Goal: Contribute content: Add original content to the website for others to see

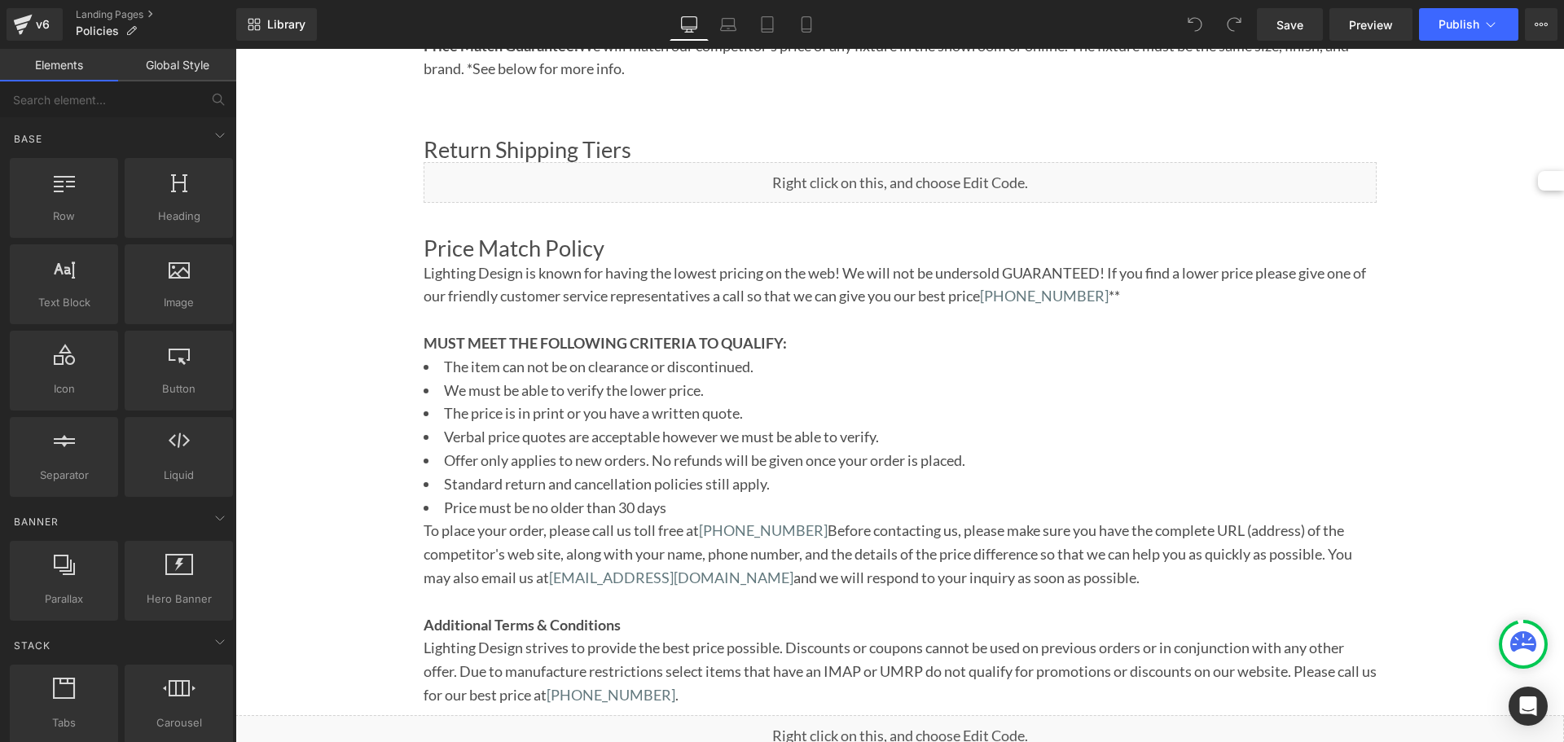
scroll to position [1529, 0]
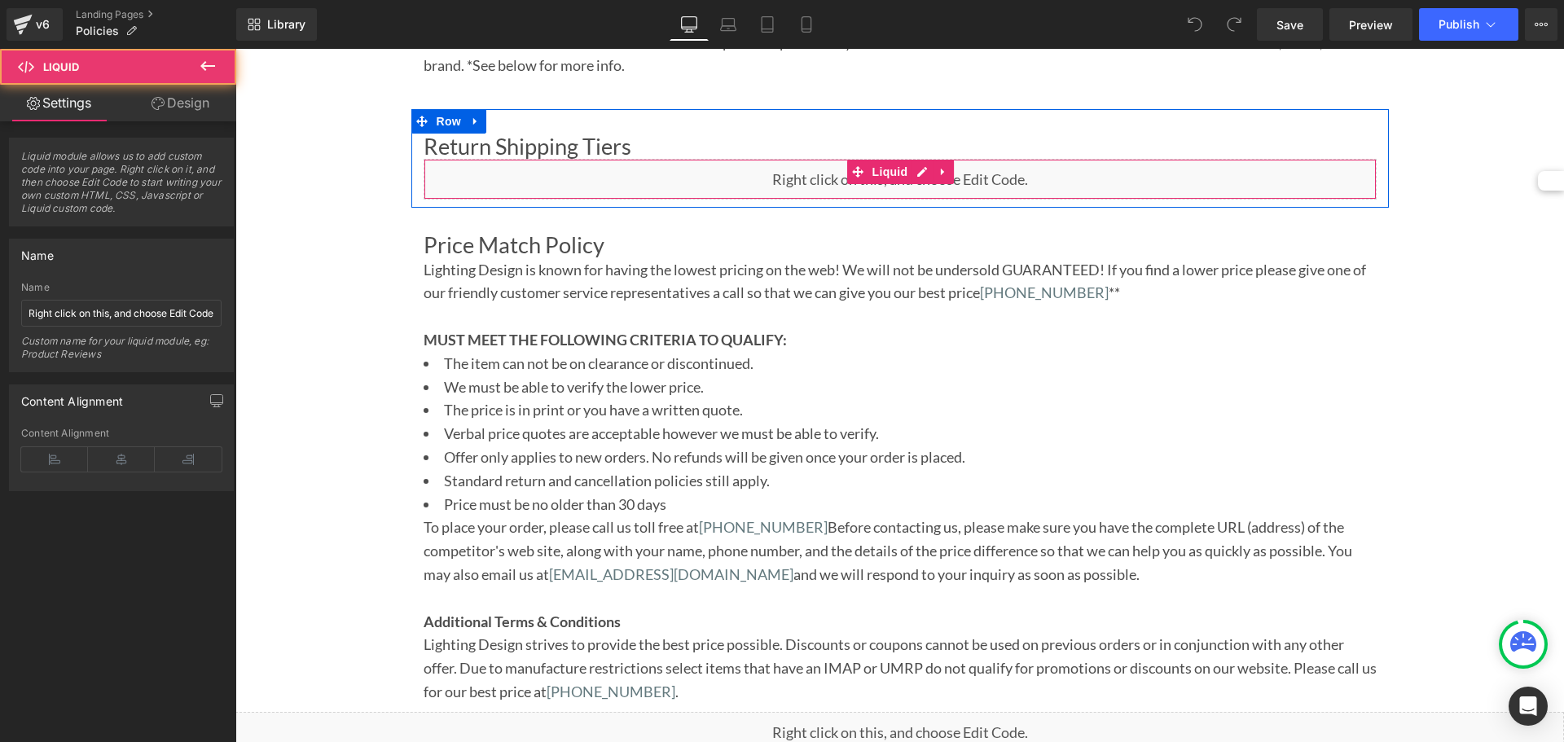
click at [910, 194] on div "Liquid" at bounding box center [899, 179] width 953 height 41
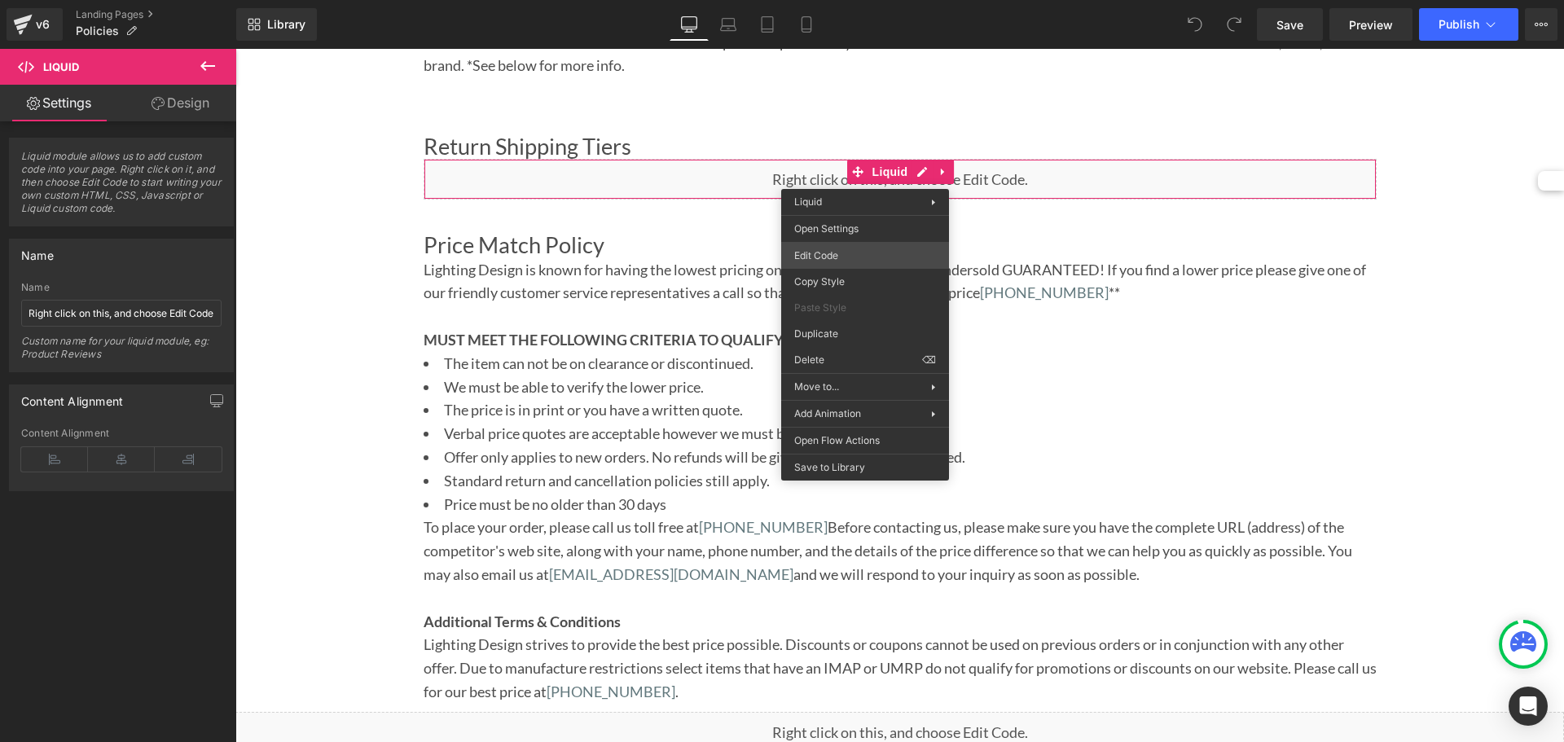
click at [814, 0] on div "You are previewing how the will restyle your page. You can not edit Elements in…" at bounding box center [782, 0] width 1564 height 0
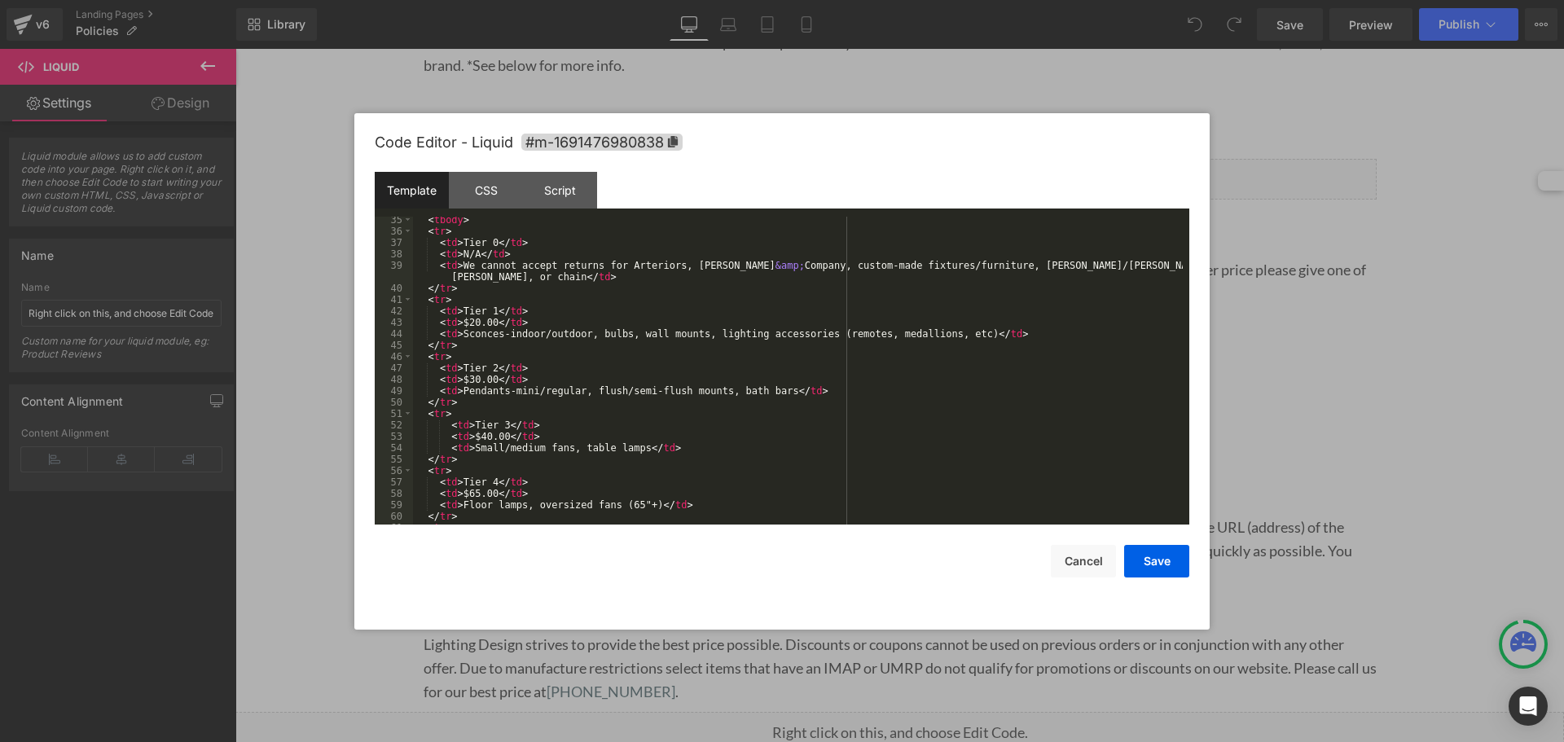
scroll to position [391, 0]
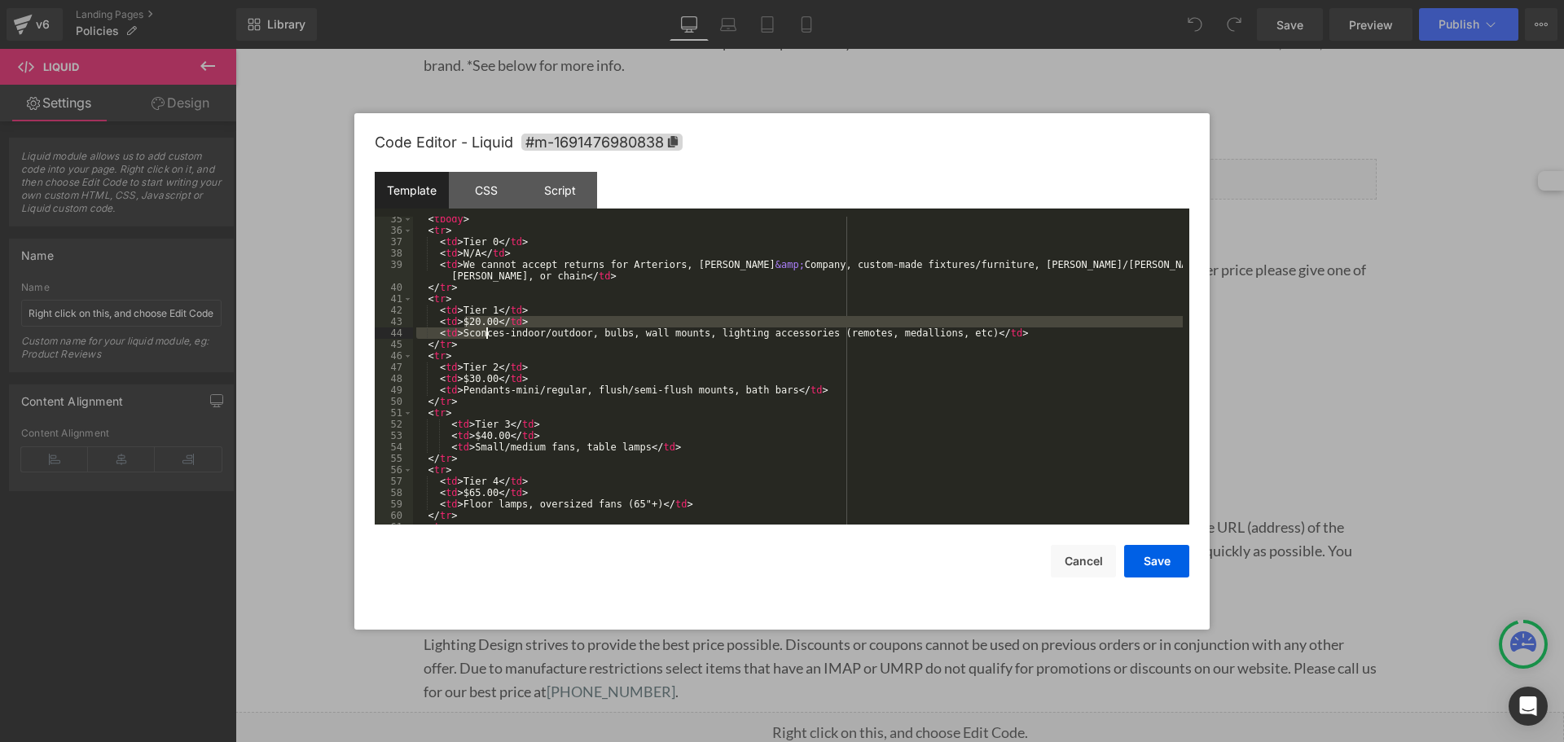
drag, startPoint x: 465, startPoint y: 324, endPoint x: 489, endPoint y: 328, distance: 24.0
click at [489, 328] on div "< tbody > < tr > < td > Tier 0 </ td > < td > N/A </ td > < td > We cannot acce…" at bounding box center [798, 378] width 770 height 331
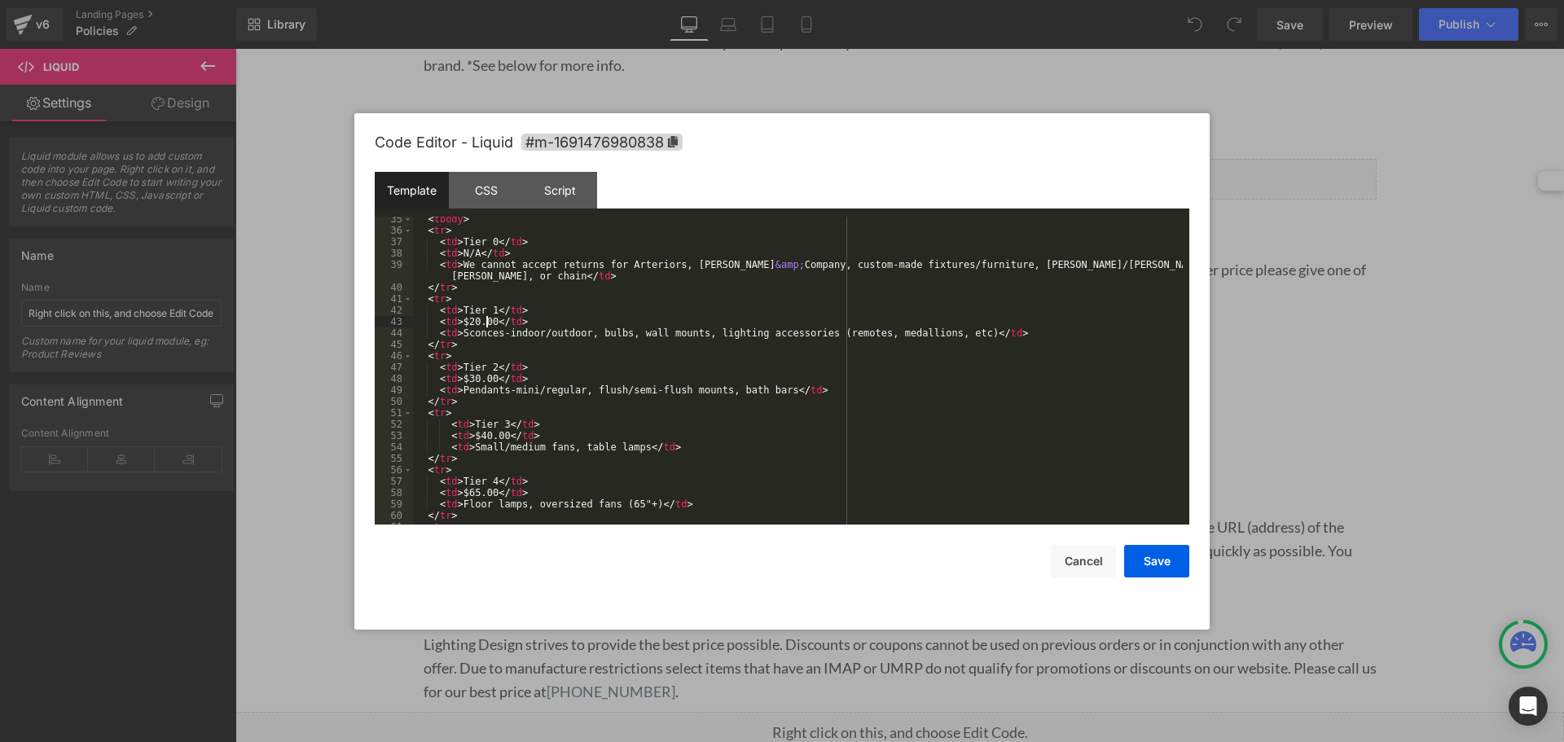
click at [489, 323] on div "< tbody > < tr > < td > Tier 0 </ td > < td > N/A </ td > < td > We cannot acce…" at bounding box center [798, 378] width 770 height 331
click at [470, 321] on div "< tbody > < tr > < td > Tier 0 </ td > < td > N/A </ td > < td > We cannot acce…" at bounding box center [798, 378] width 770 height 331
click at [468, 376] on div "< tbody > < tr > < td > Tier 0 </ td > < td > N/A </ td > < td > We cannot acce…" at bounding box center [798, 378] width 770 height 331
click at [481, 437] on div "< tbody > < tr > < td > Tier 0 </ td > < td > N/A </ td > < td > We cannot acce…" at bounding box center [798, 378] width 770 height 331
click at [484, 486] on div "< tbody > < tr > < td > Tier 0 </ td > < td > N/A </ td > < td > We cannot acce…" at bounding box center [798, 378] width 770 height 331
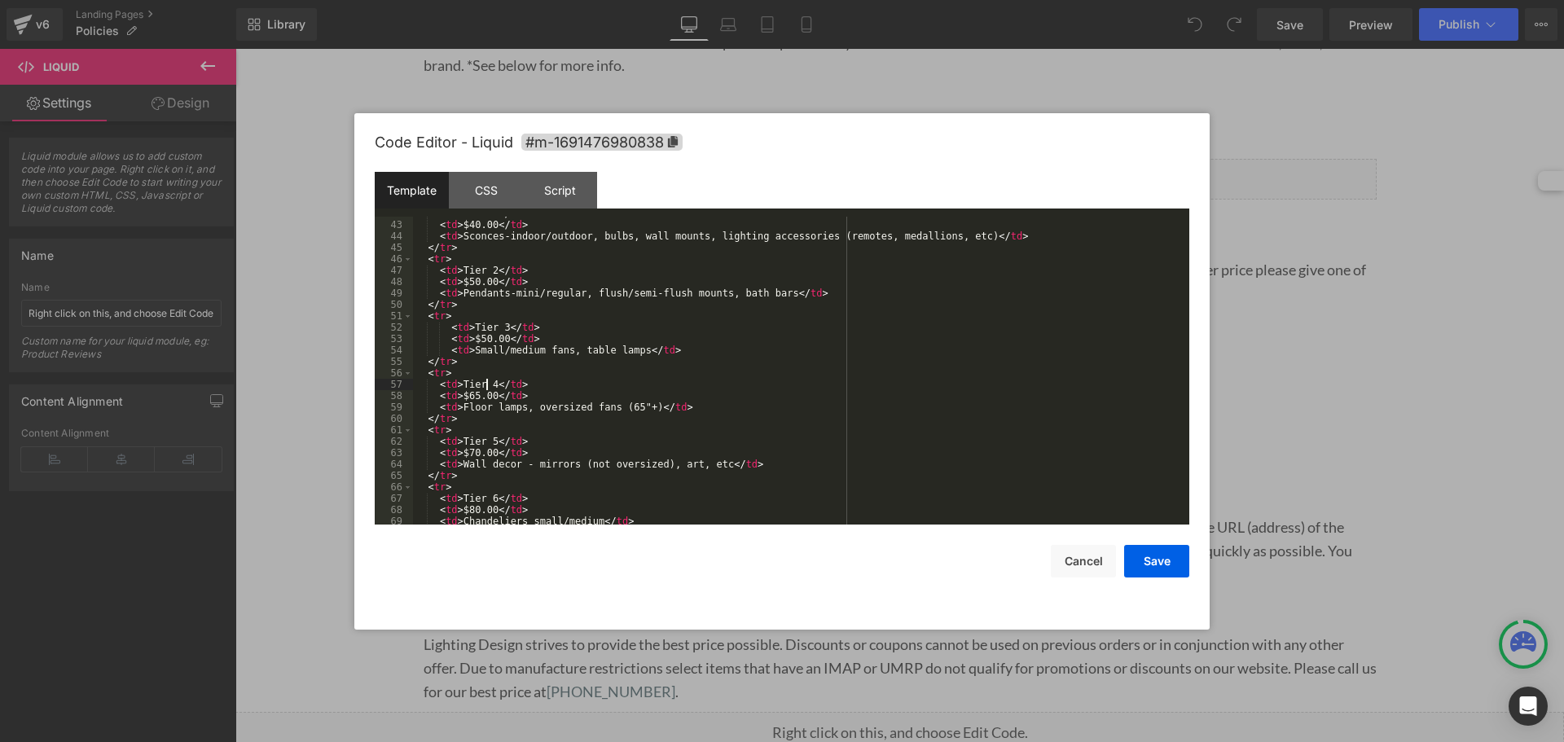
scroll to position [489, 0]
click at [468, 404] on div "< td > Tier 1 </ td > < td > $40.00 </ td > < td > Sconces-indoor/outdoor, bulb…" at bounding box center [798, 372] width 770 height 331
click at [472, 397] on div "< td > Tier 1 </ td > < td > $40.00 </ td > < td > Sconces-indoor/outdoor, bulb…" at bounding box center [798, 372] width 770 height 331
click at [467, 456] on div "< td > Tier 1 </ td > < td > $40.00 </ td > < td > Sconces-indoor/outdoor, bulb…" at bounding box center [798, 372] width 770 height 331
click at [494, 454] on div "< td > Tier 1 </ td > < td > $40.00 </ td > < td > Sconces-indoor/outdoor, bulb…" at bounding box center [798, 372] width 770 height 331
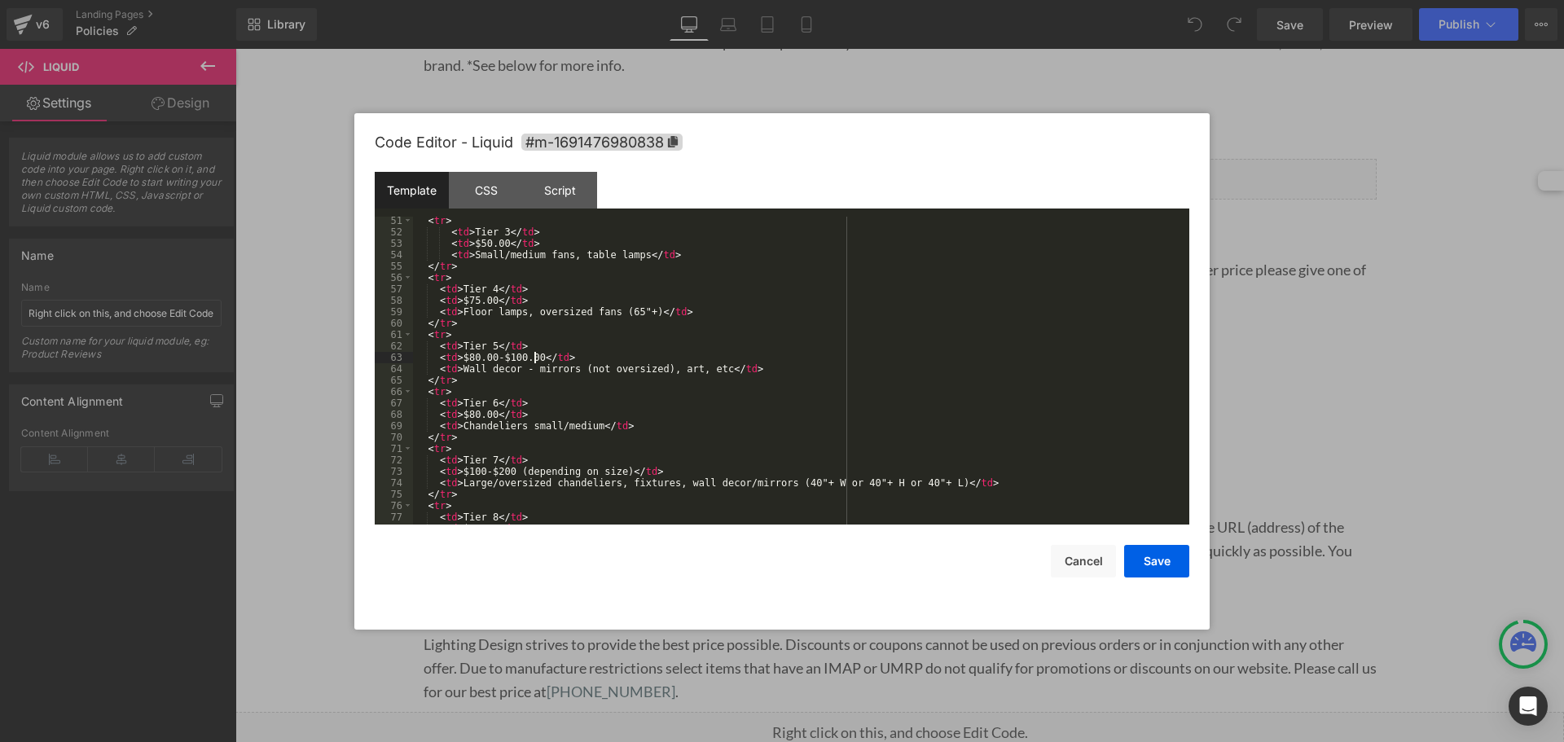
click at [507, 456] on div "< tr > < td > Tier 3 </ td > < td > $50.00 </ td > < td > Small/medium fans, ta…" at bounding box center [798, 380] width 770 height 331
click at [537, 358] on div "< tr > < td > Tier 3 </ td > < td > $50.00 </ td > < td > Small/medium fans, ta…" at bounding box center [798, 377] width 770 height 331
click at [491, 355] on div "< tr > < td > Tier 3 </ td > < td > $50.00 </ td > < td > Small/medium fans, ta…" at bounding box center [798, 377] width 770 height 331
click at [477, 412] on div "< tr > < td > Tier 3 </ td > < td > $50.00 </ td > < td > Small/medium fans, ta…" at bounding box center [798, 377] width 770 height 331
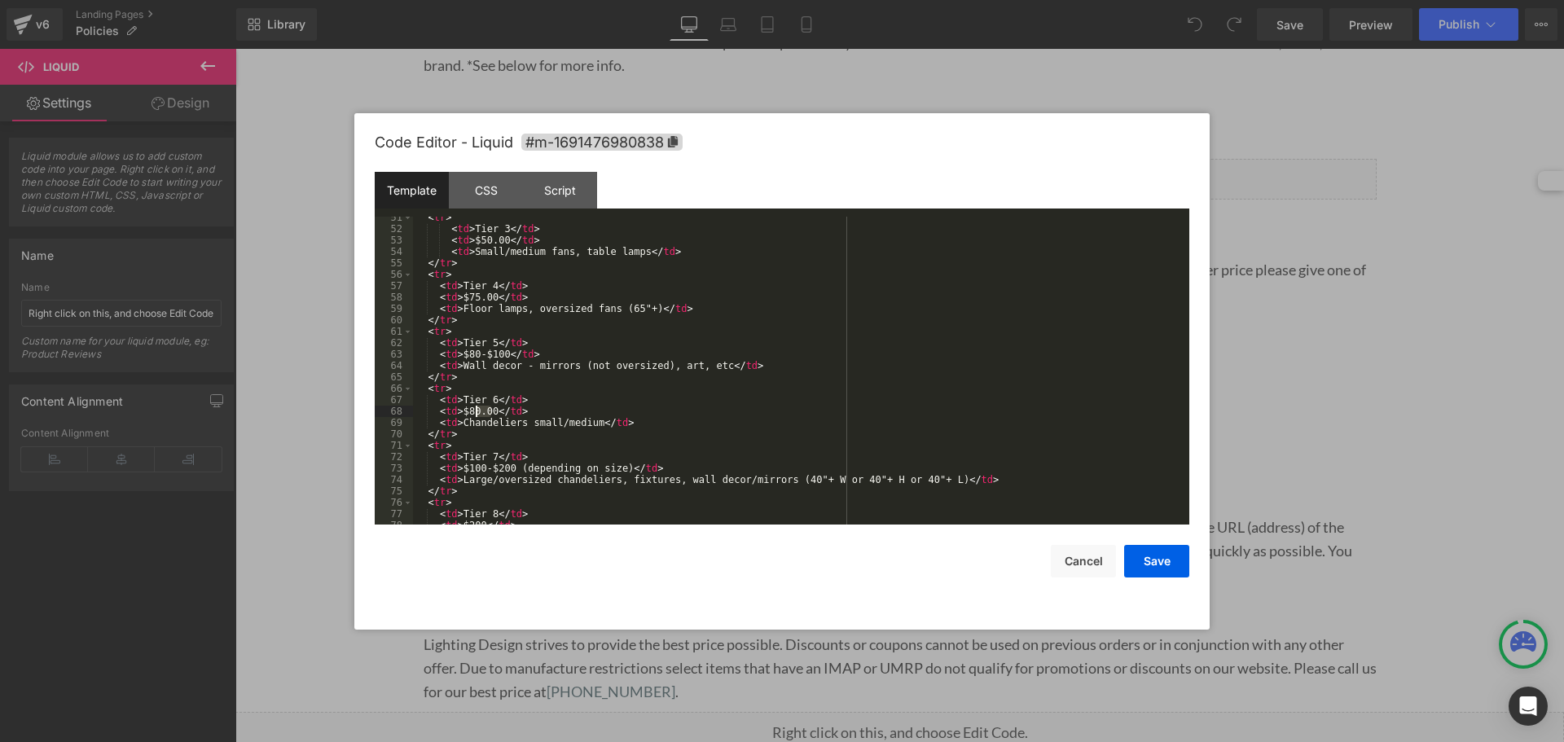
drag, startPoint x: 491, startPoint y: 410, endPoint x: 476, endPoint y: 410, distance: 14.7
click at [476, 410] on div "< tr > < td > Tier 3 </ td > < td > $50.00 </ td > < td > Small/medium fans, ta…" at bounding box center [798, 377] width 770 height 331
click at [502, 467] on div "< tr > < td > Tier 3 </ td > < td > $50.00 </ td > < td > Small/medium fans, ta…" at bounding box center [798, 377] width 770 height 331
drag, startPoint x: 508, startPoint y: 466, endPoint x: 448, endPoint y: 458, distance: 60.8
click at [462, 463] on div "< tr > < td > Tier 3 </ td > < td > $50.00 </ td > < td > Small/medium fans, ta…" at bounding box center [798, 377] width 770 height 331
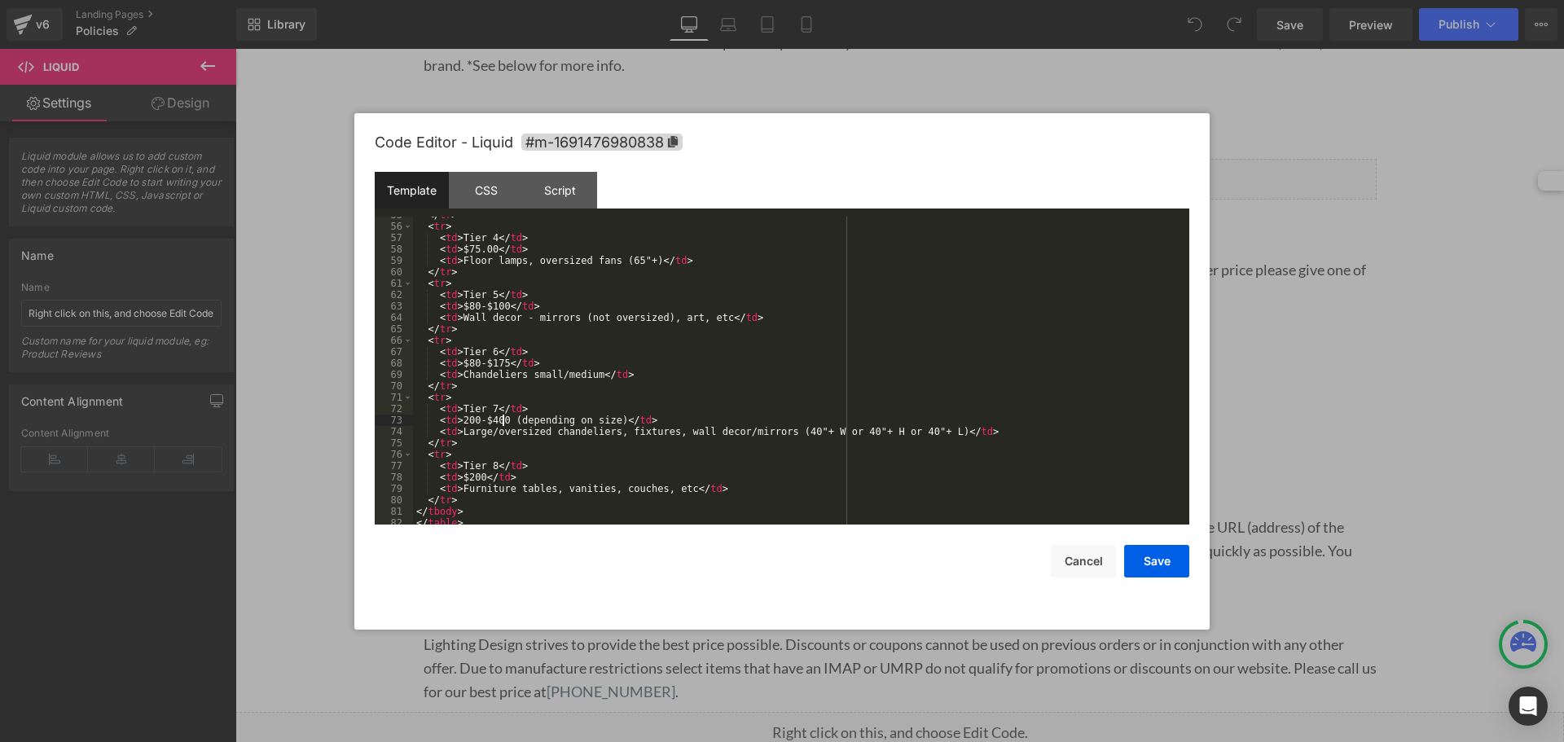
scroll to position [634, 0]
click at [474, 481] on div "</ tr > < tr > < td > Tier 4 </ td > < td > $75.00 </ td > < td > Floor lamps, …" at bounding box center [798, 374] width 770 height 331
click at [481, 480] on div "</ tr > < tr > < td > Tier 4 </ td > < td > $75.00 </ td > < td > Floor lamps, …" at bounding box center [798, 374] width 770 height 331
click at [1139, 563] on button "Save" at bounding box center [1156, 561] width 65 height 33
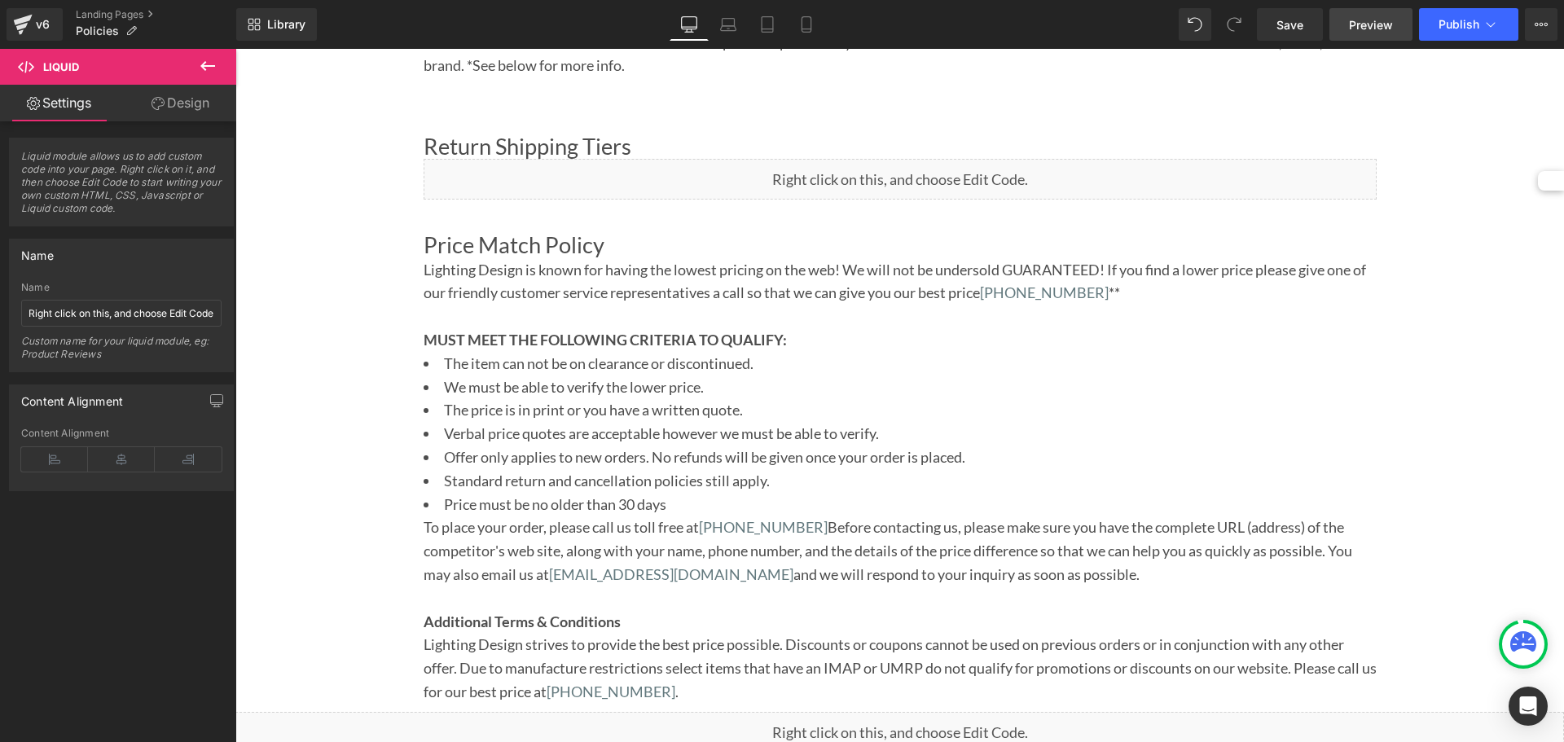
click at [1400, 18] on link "Preview" at bounding box center [1370, 24] width 83 height 33
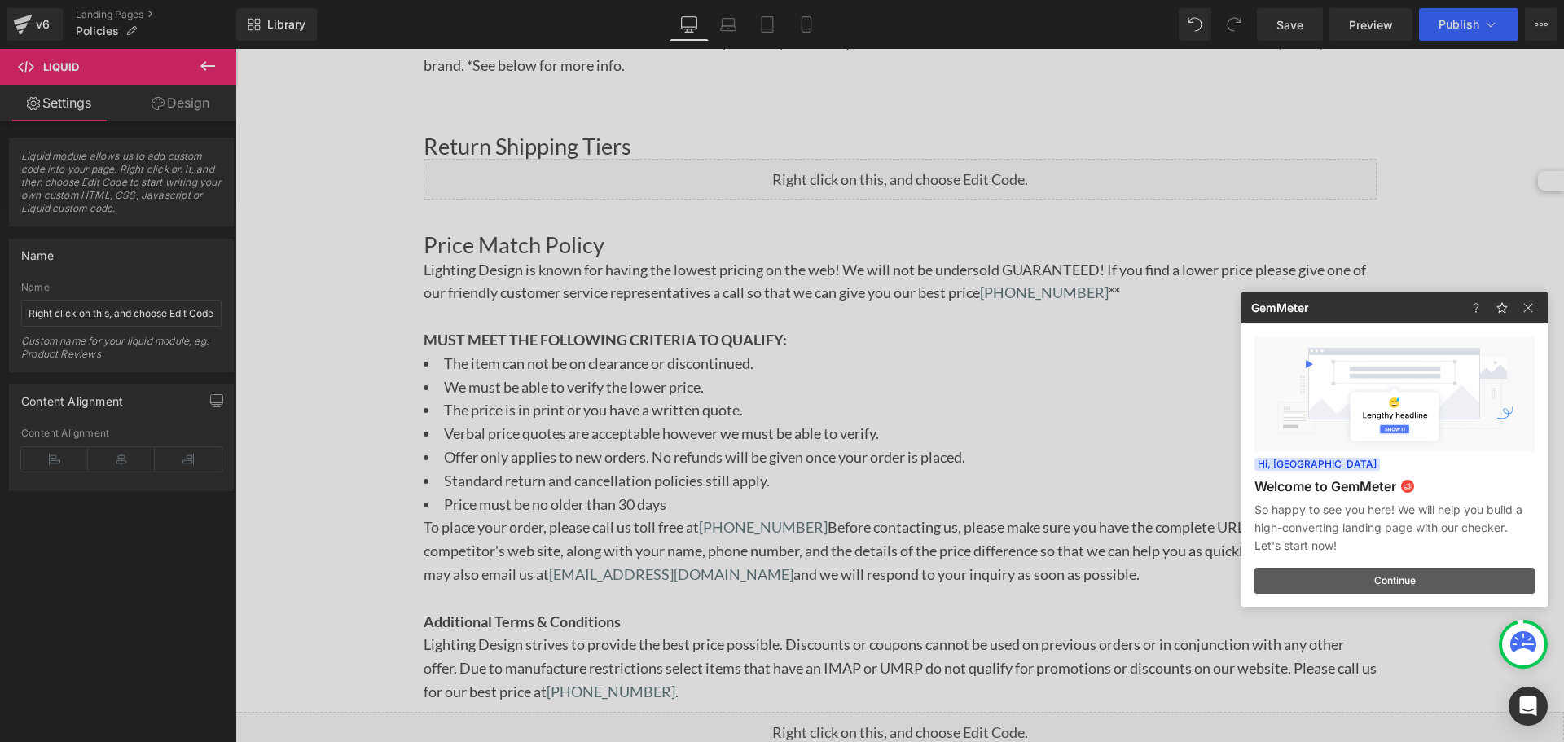
click at [1366, 574] on button "Continue" at bounding box center [1394, 581] width 280 height 26
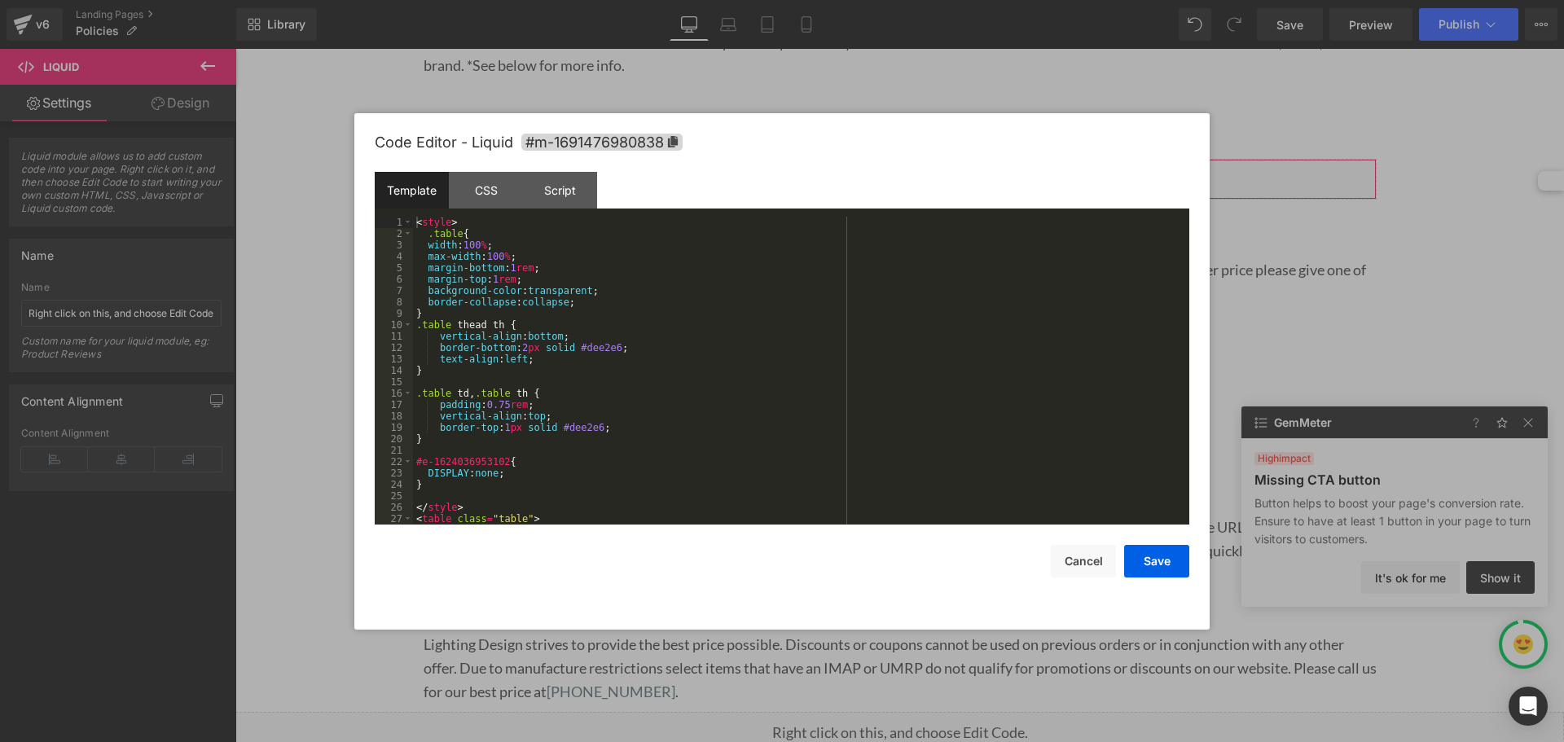
click at [805, 0] on div "You are previewing how the will restyle your page. You can not edit Elements in…" at bounding box center [782, 0] width 1564 height 0
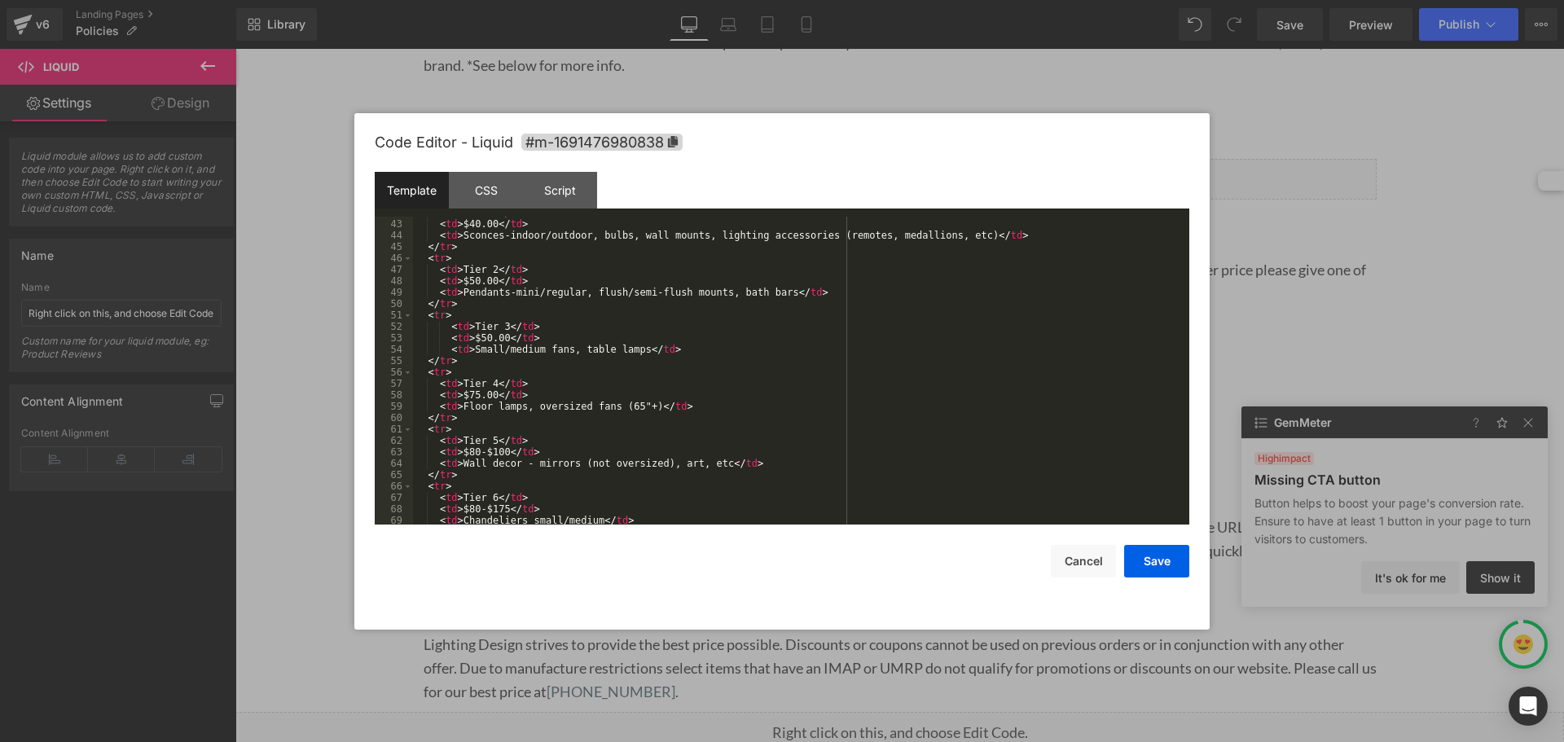
scroll to position [489, 0]
click at [498, 204] on div "CSS" at bounding box center [486, 190] width 74 height 37
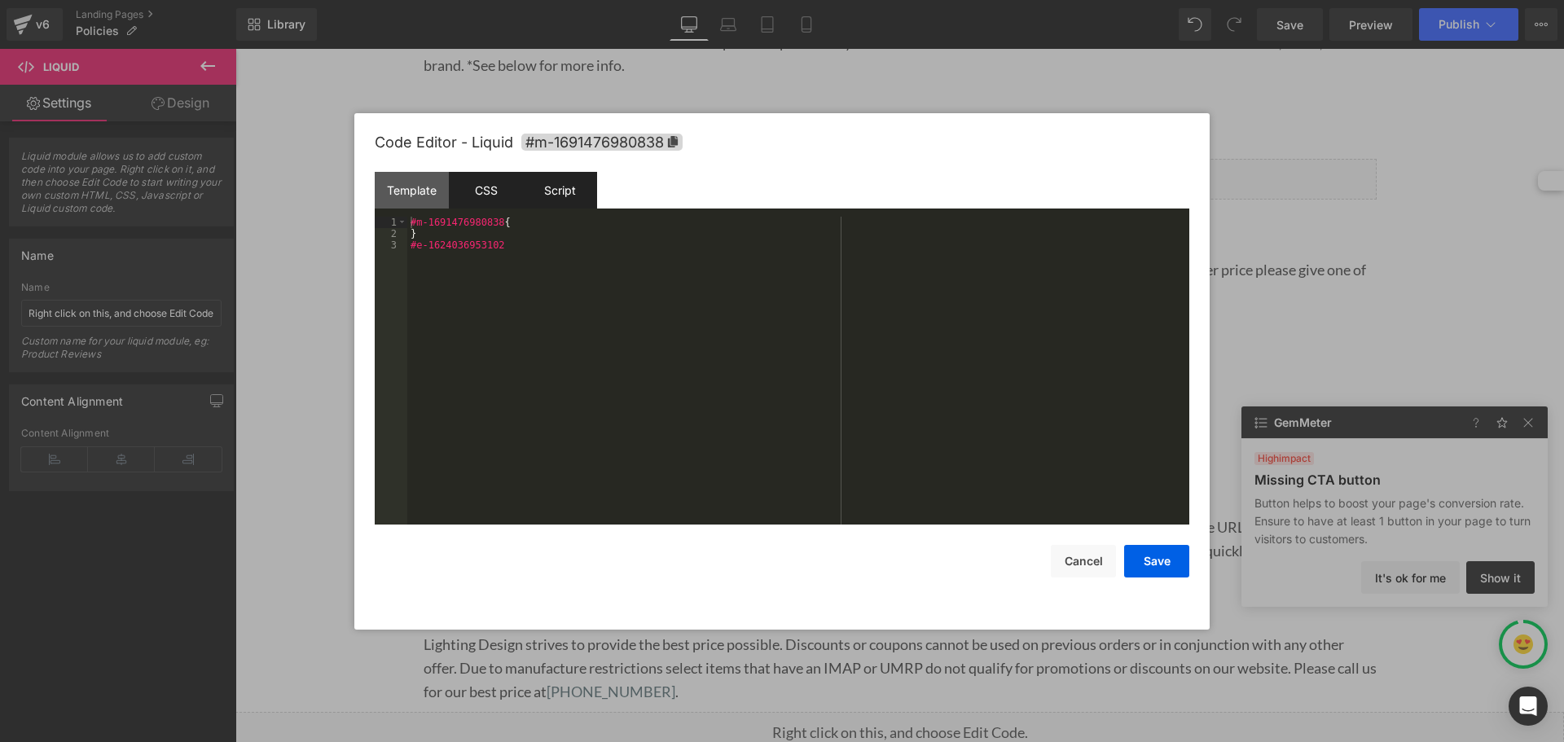
click at [556, 197] on div "Script" at bounding box center [560, 190] width 74 height 37
click at [432, 183] on div "Template" at bounding box center [412, 190] width 74 height 37
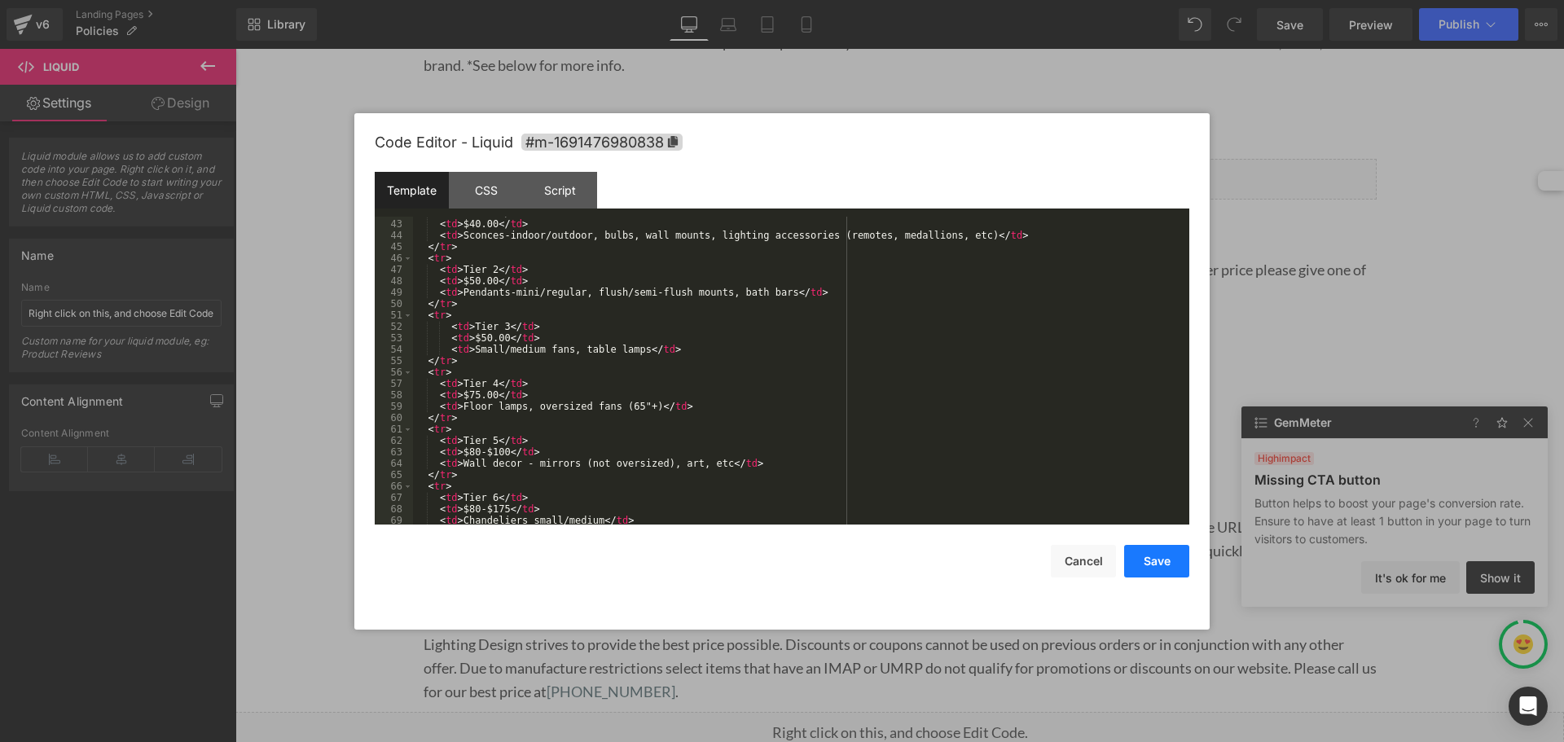
click at [1155, 558] on button "Save" at bounding box center [1156, 561] width 65 height 33
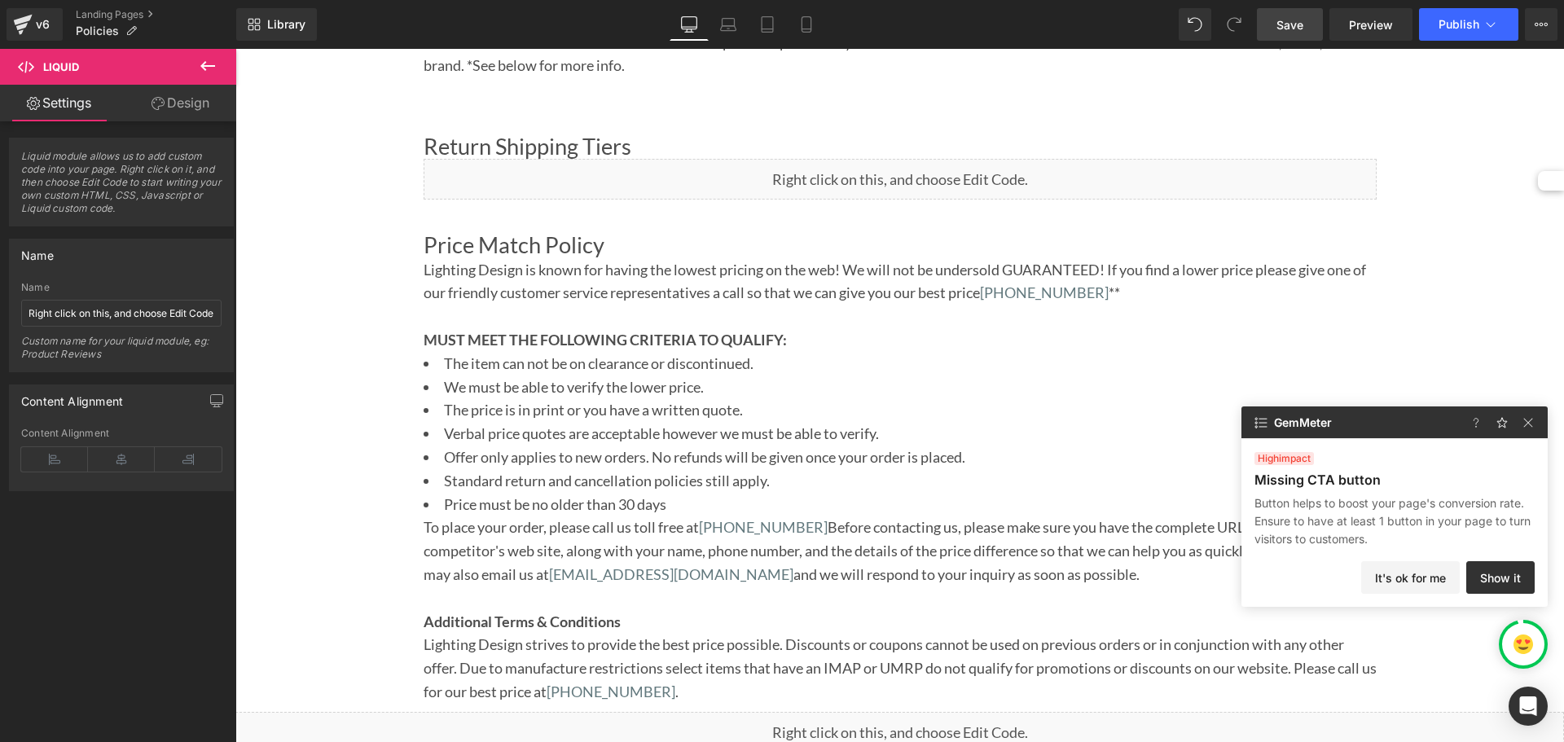
click at [1307, 20] on link "Save" at bounding box center [1290, 24] width 66 height 33
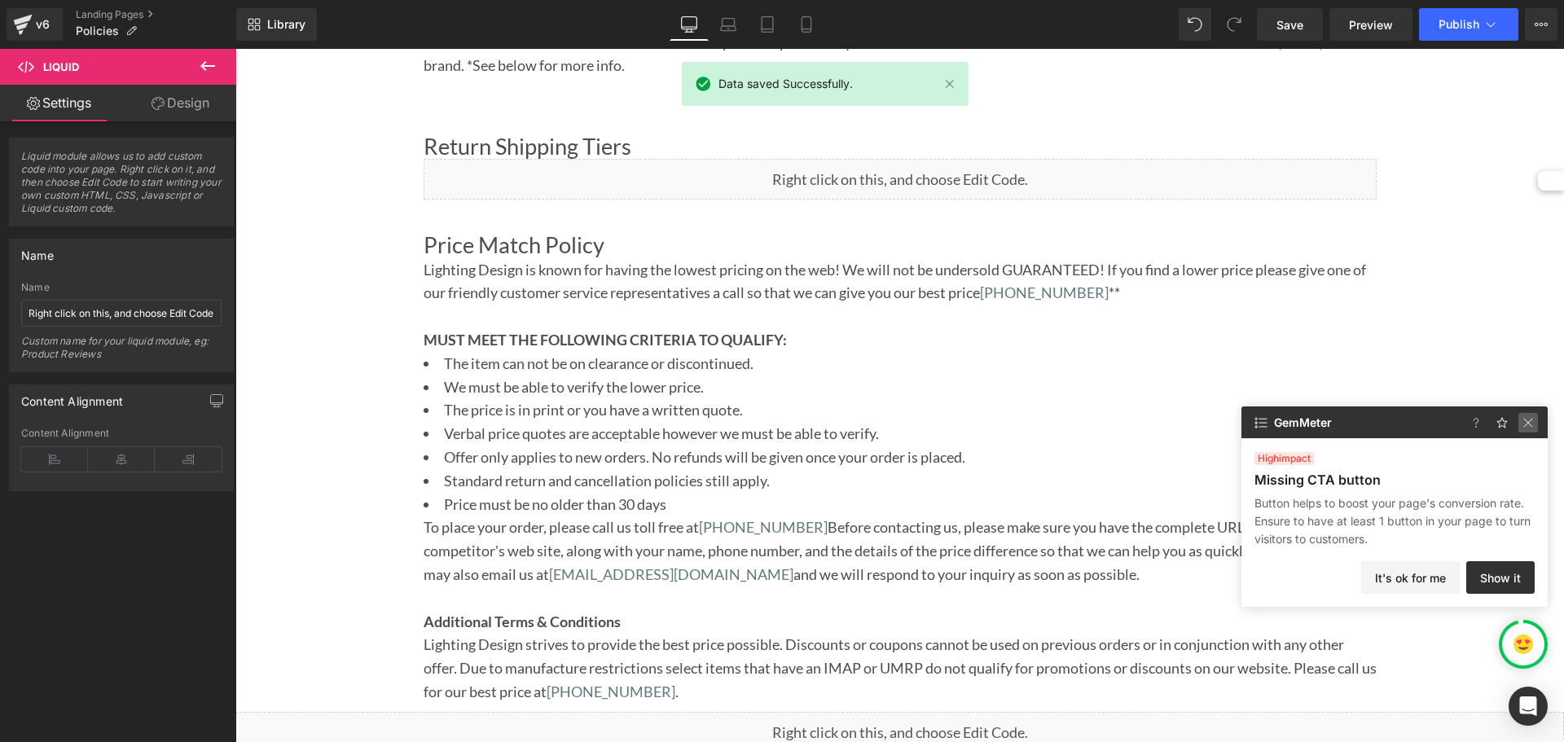
click at [1534, 428] on img at bounding box center [1528, 423] width 20 height 20
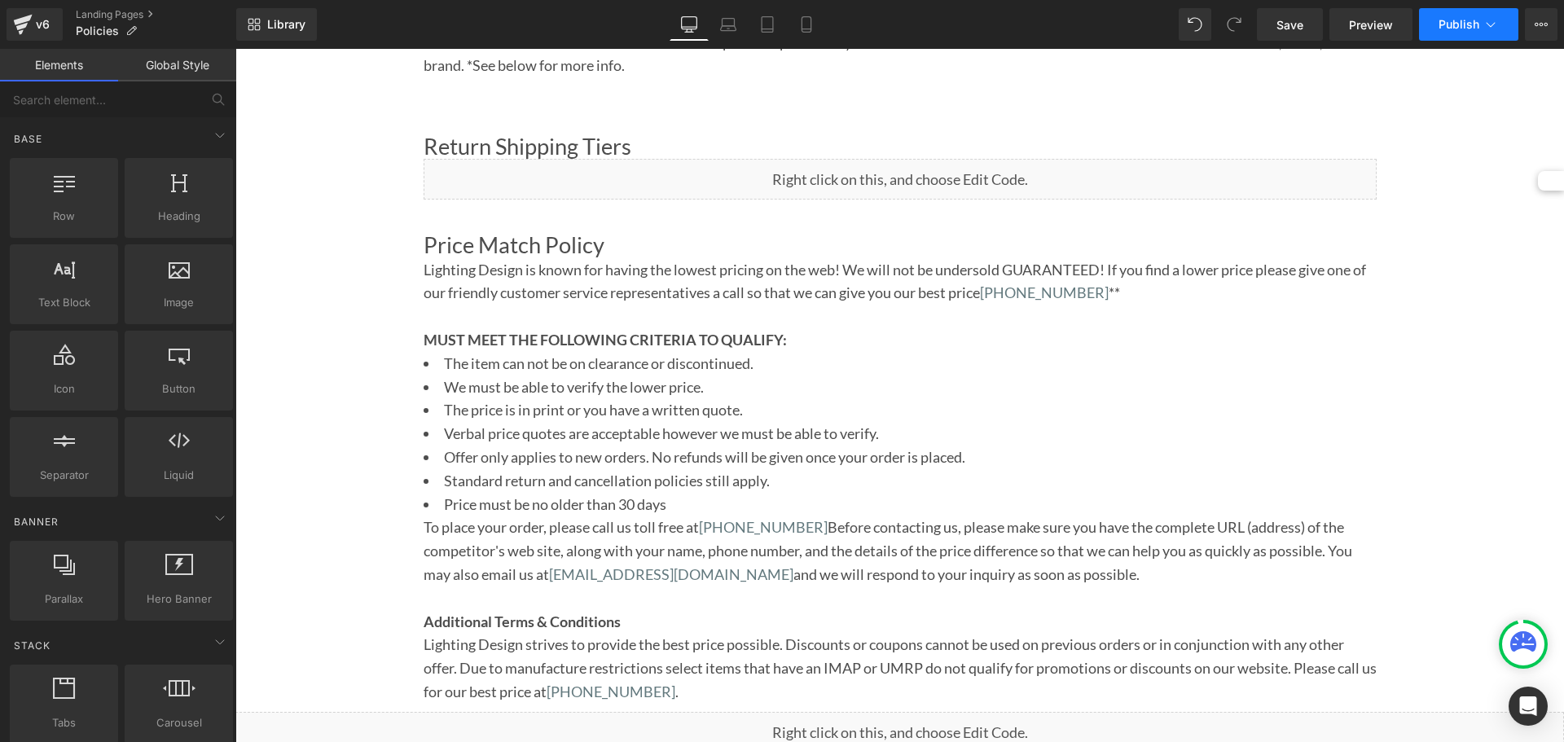
click at [1449, 32] on button "Publish" at bounding box center [1468, 24] width 99 height 33
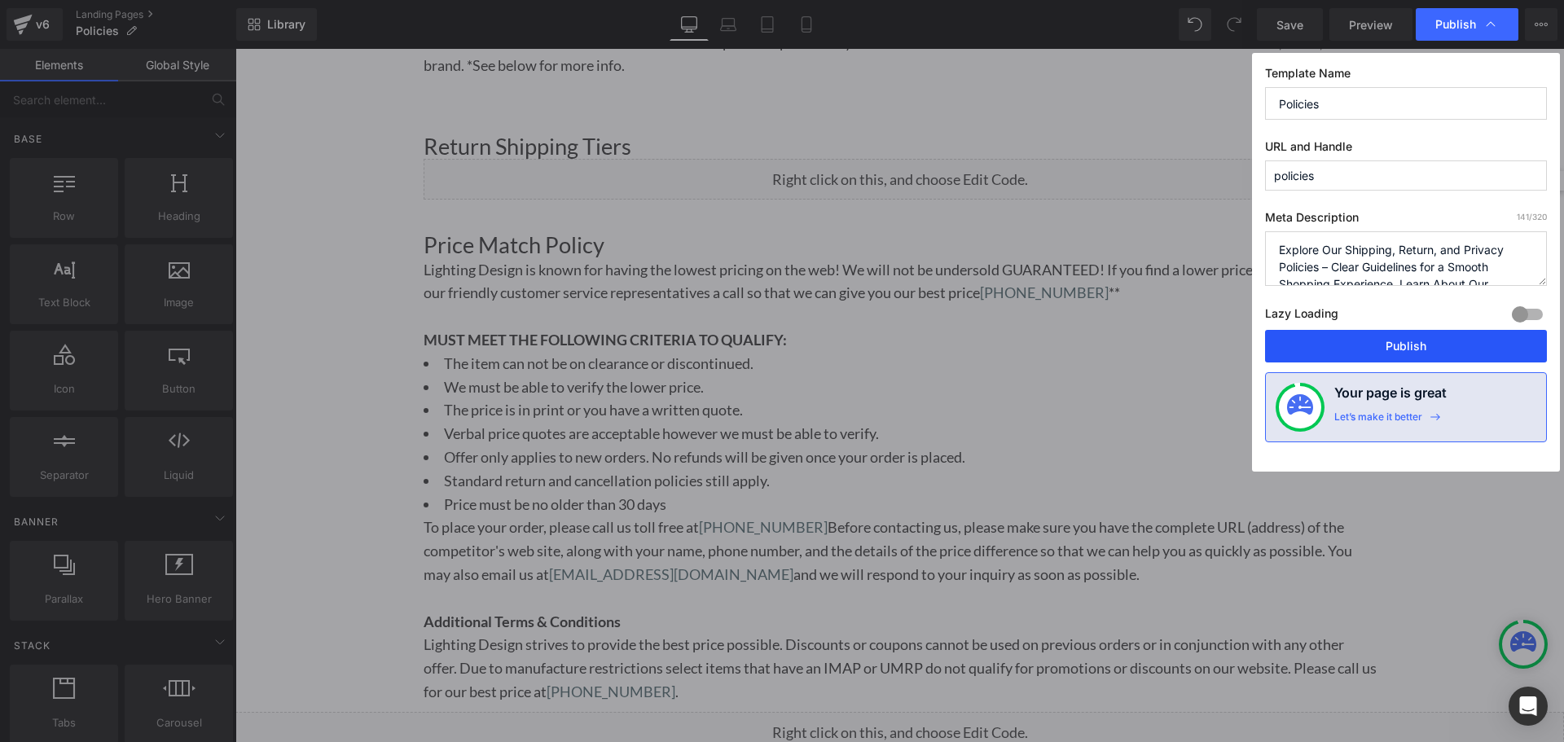
click at [1431, 339] on button "Publish" at bounding box center [1406, 346] width 282 height 33
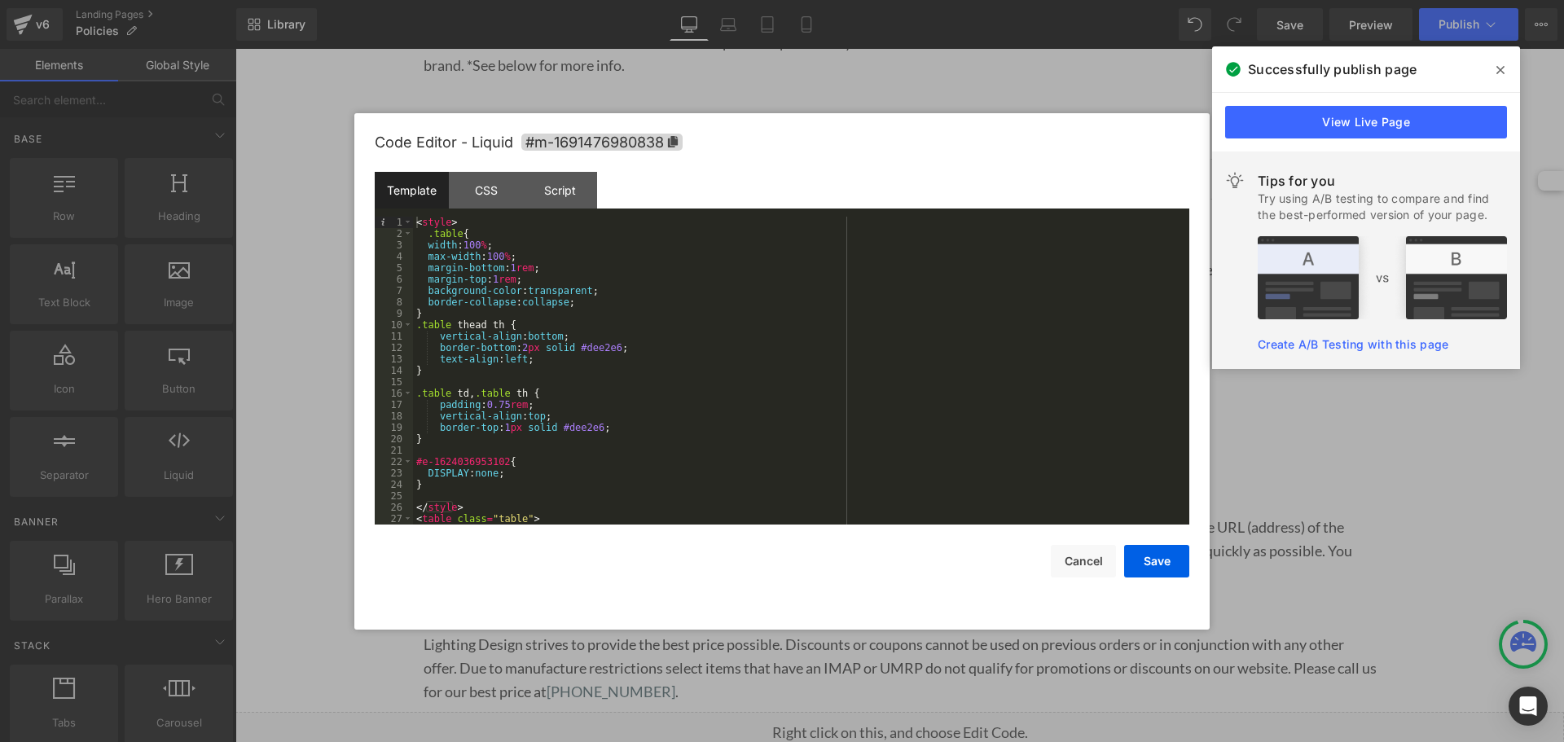
drag, startPoint x: 670, startPoint y: 121, endPoint x: 612, endPoint y: 379, distance: 264.0
click at [612, 379] on div "< style > .table { width : 100 % ; max-width : 100 % ; margin-bottom : 1 rem ; …" at bounding box center [798, 382] width 770 height 331
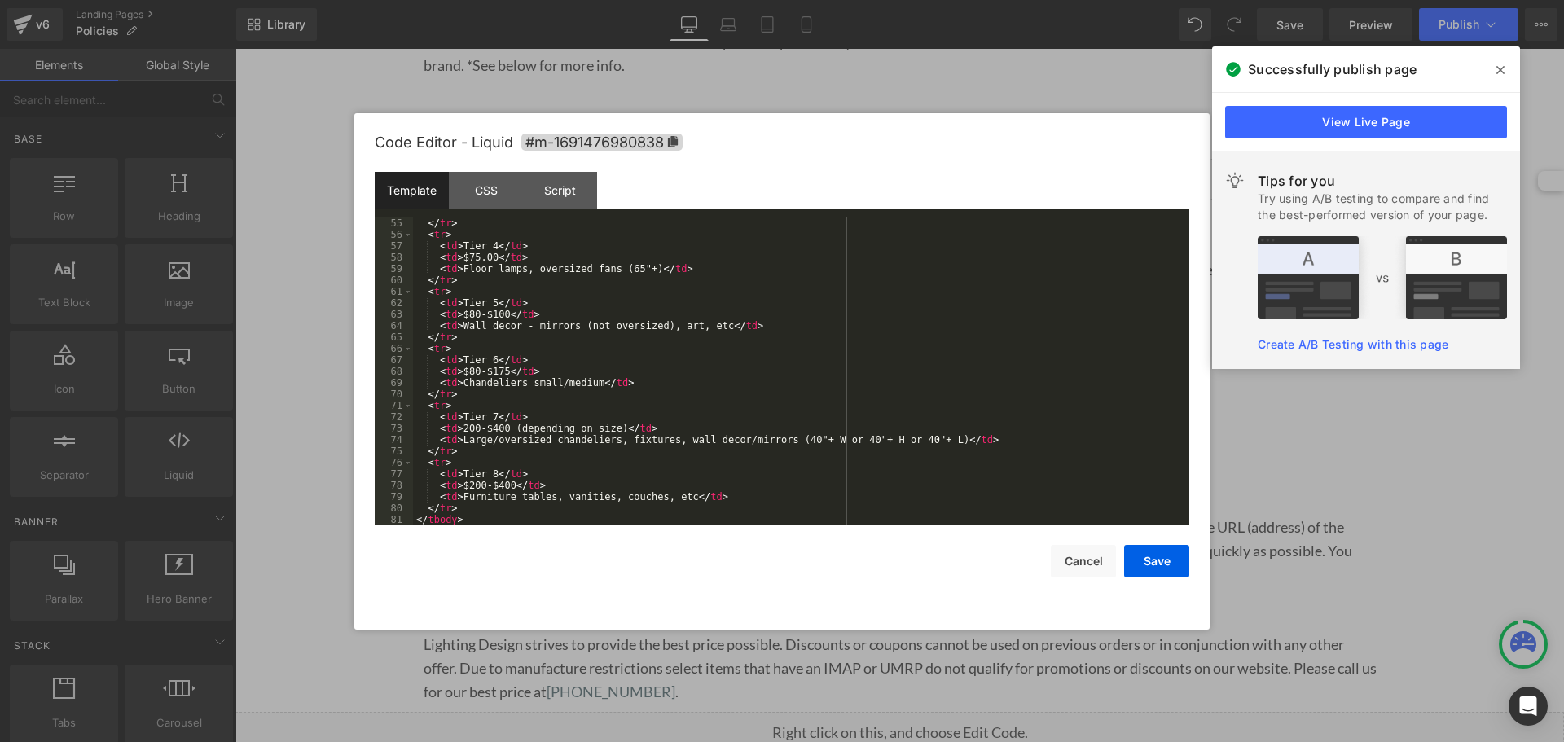
scroll to position [639, 0]
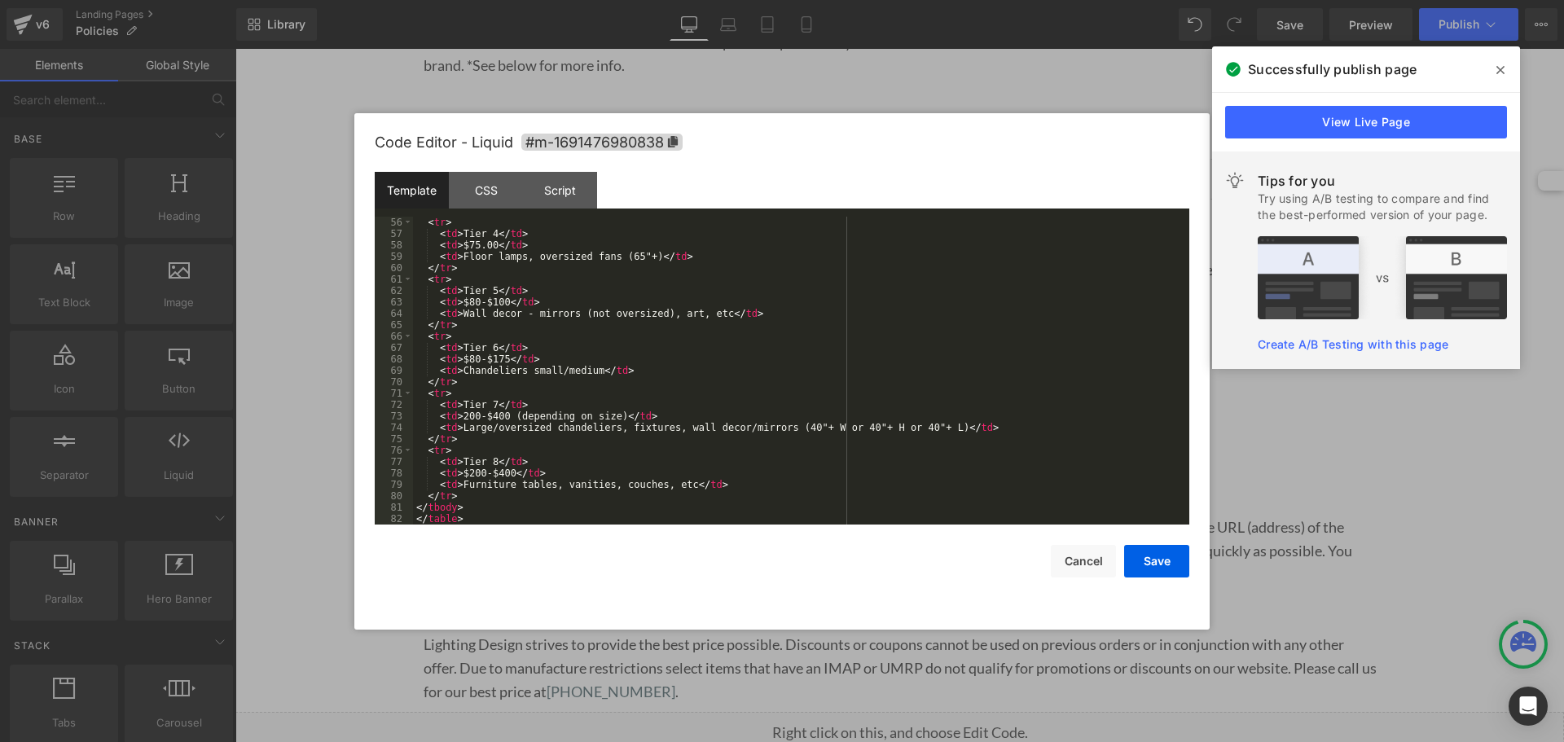
click at [459, 419] on div "< tr > < td > Tier 4 </ td > < td > $75.00 </ td > < td > Floor lamps, oversize…" at bounding box center [798, 382] width 770 height 331
click at [1143, 574] on button "Save" at bounding box center [1156, 561] width 65 height 33
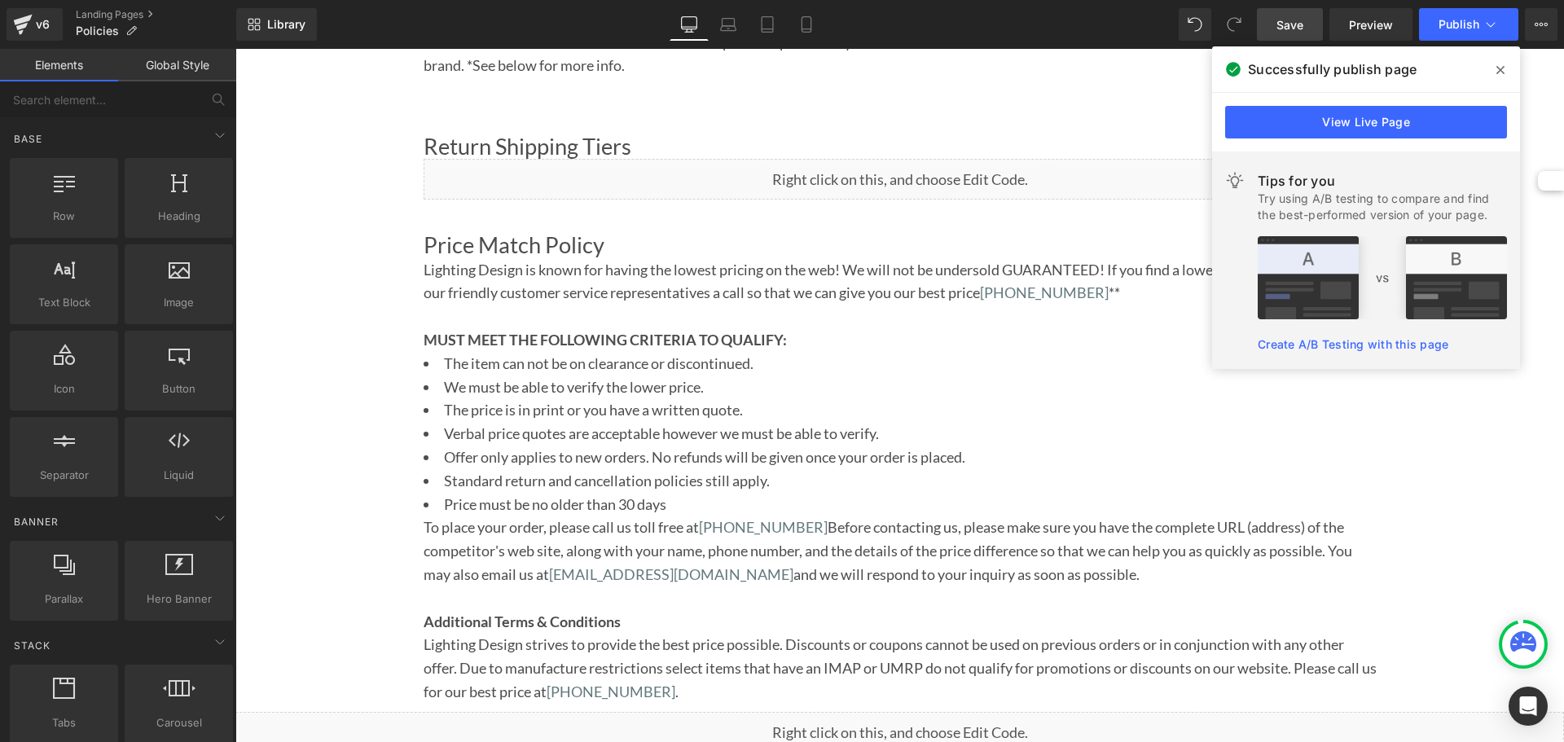
click at [1297, 36] on link "Save" at bounding box center [1290, 24] width 66 height 33
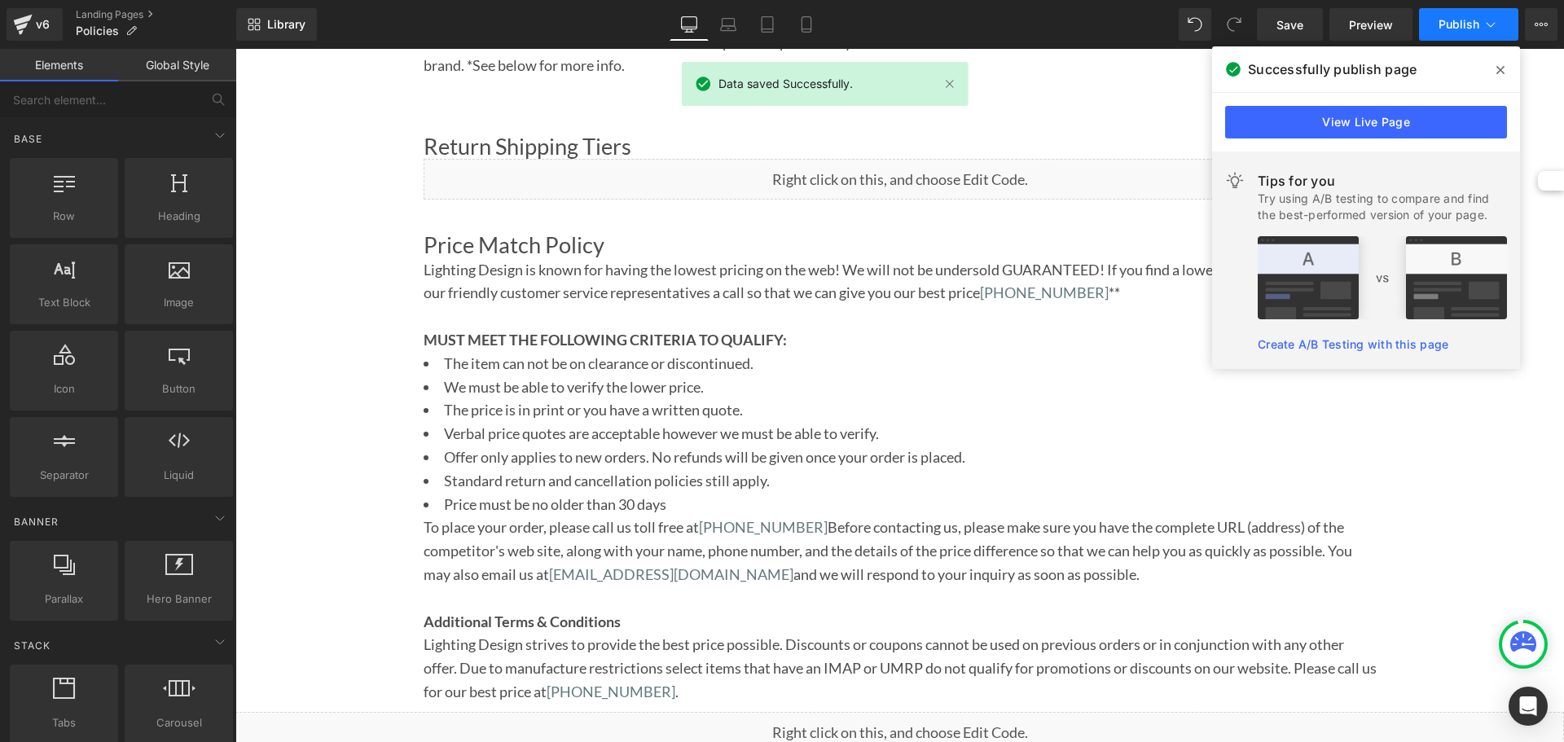
click at [1450, 24] on span "Publish" at bounding box center [1458, 24] width 41 height 13
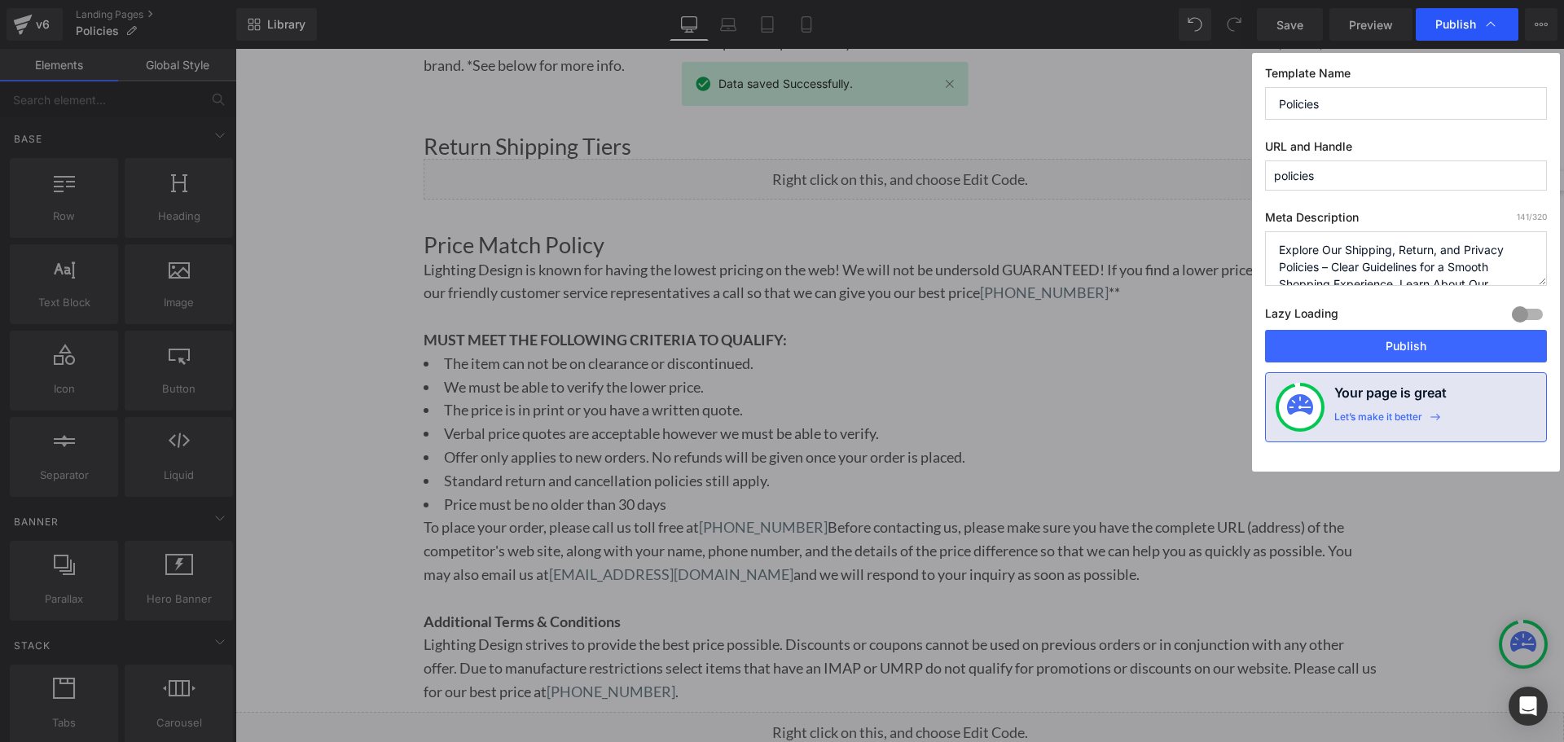
click at [1458, 15] on div "Publish" at bounding box center [1466, 24] width 103 height 33
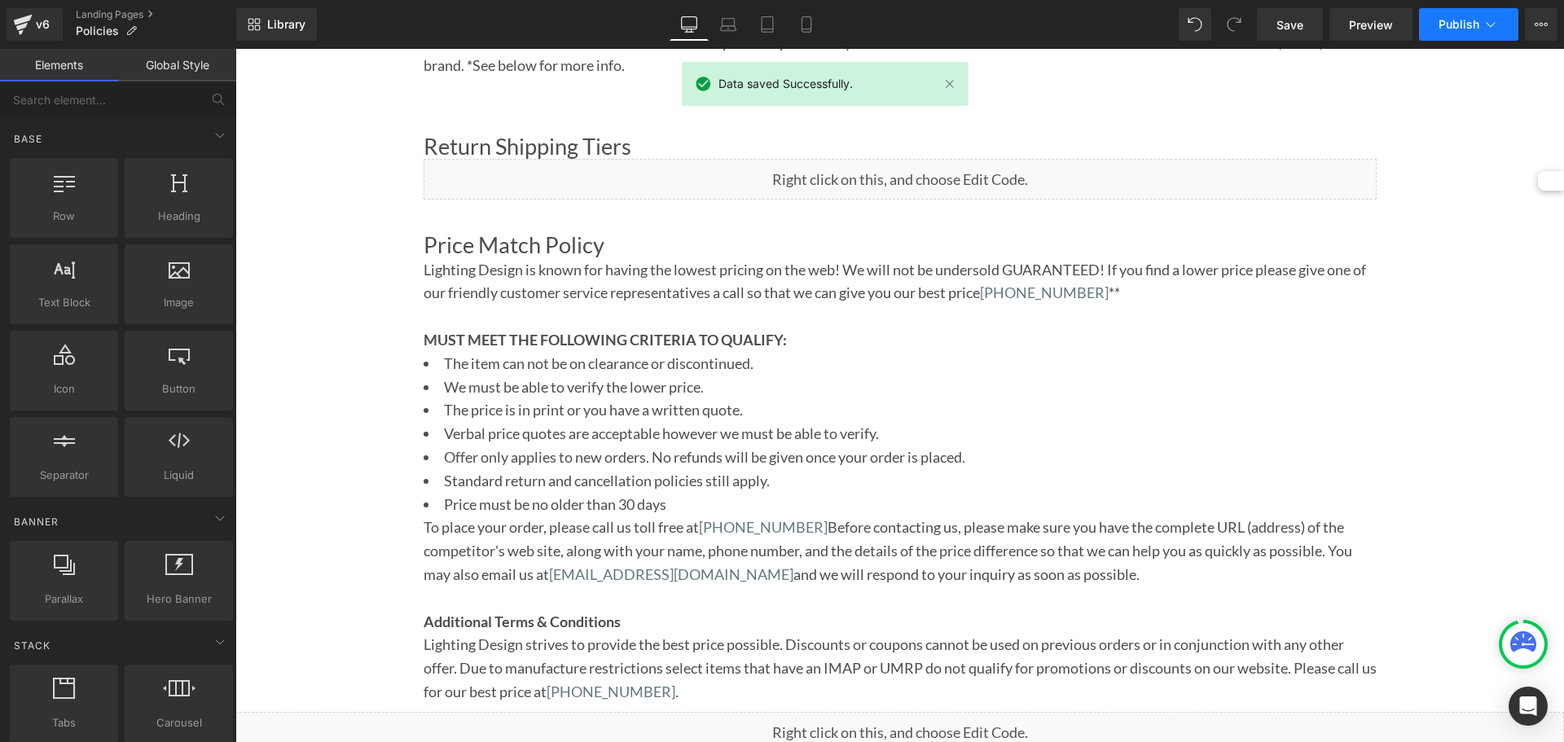
click at [1458, 20] on span "Publish" at bounding box center [1458, 24] width 41 height 13
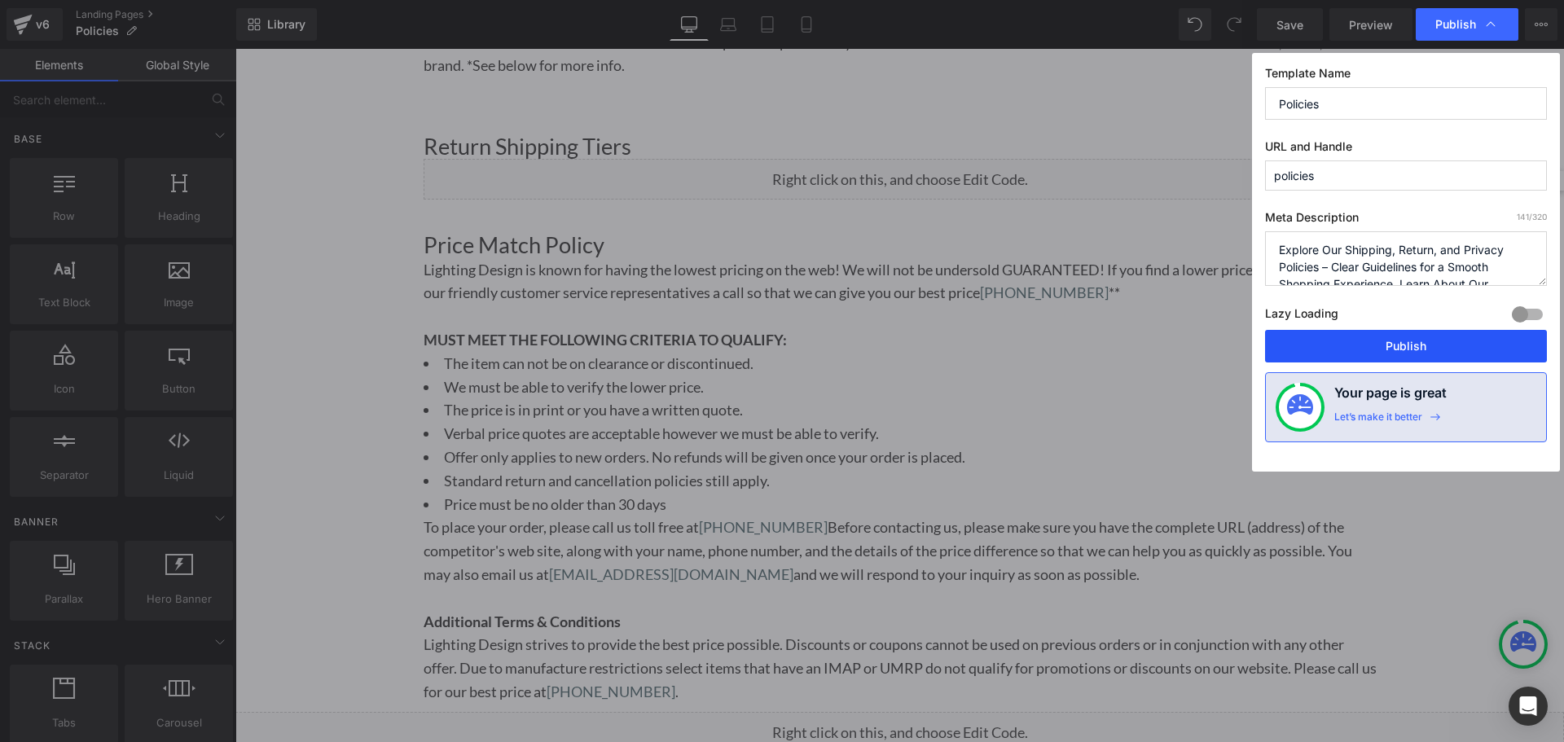
click at [1331, 352] on button "Publish" at bounding box center [1406, 346] width 282 height 33
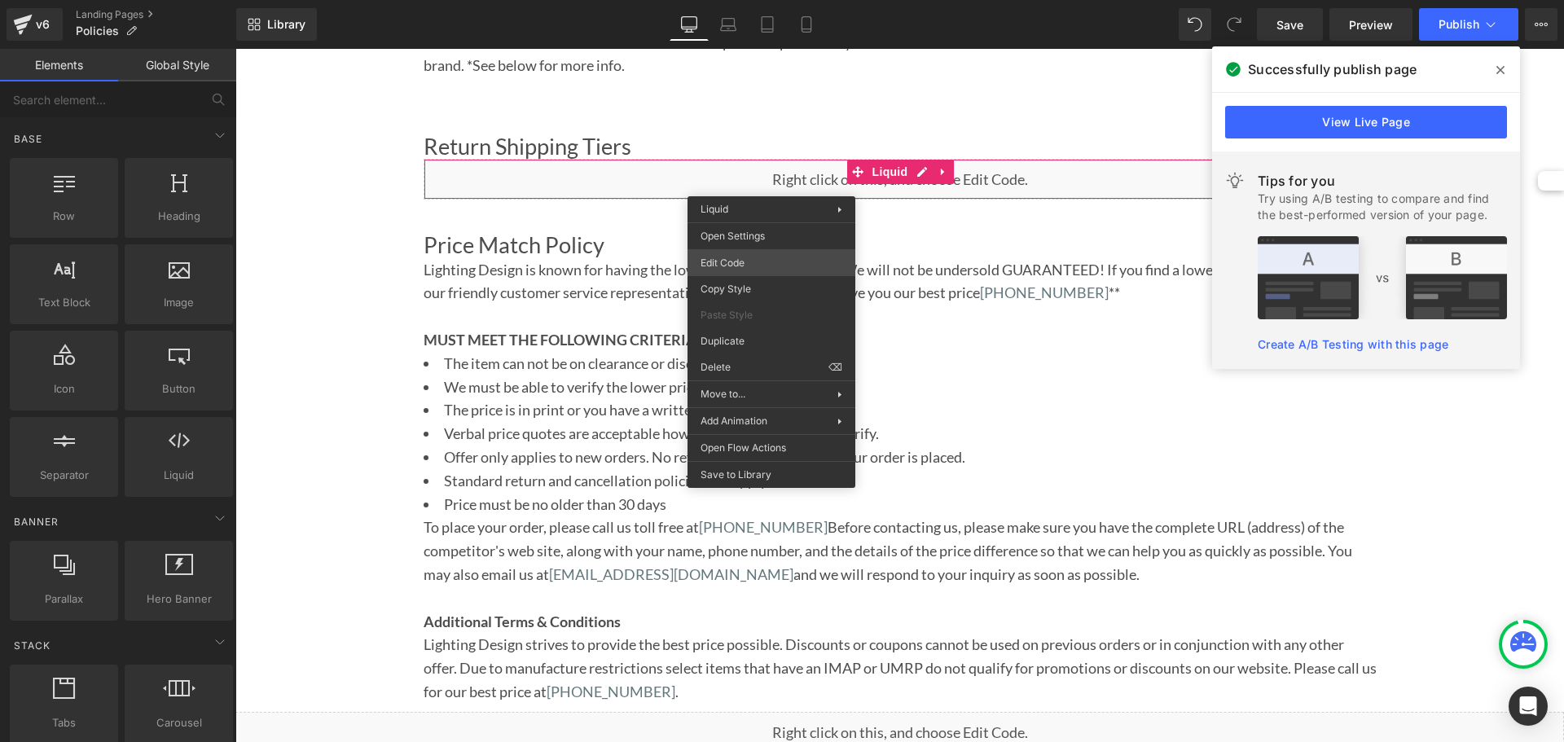
click at [741, 0] on div "You are previewing how the will restyle your page. You can not edit Elements in…" at bounding box center [782, 0] width 1564 height 0
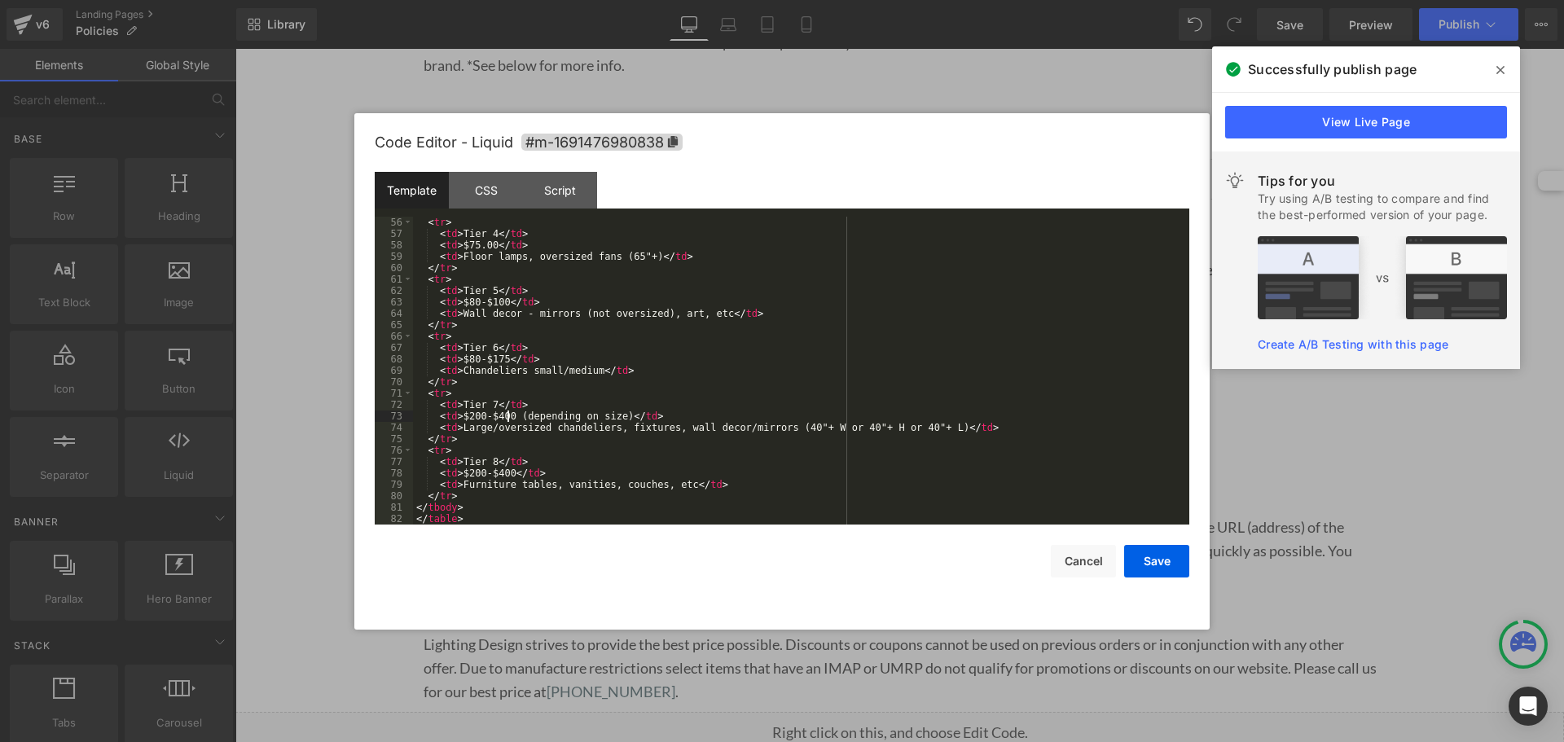
click at [506, 413] on div "< tr > < td > Tier 4 </ td > < td > $75.00 </ td > < td > Floor lamps, oversize…" at bounding box center [798, 382] width 770 height 331
drag, startPoint x: 1152, startPoint y: 561, endPoint x: 871, endPoint y: 530, distance: 281.9
click at [1152, 561] on button "Save" at bounding box center [1156, 561] width 65 height 33
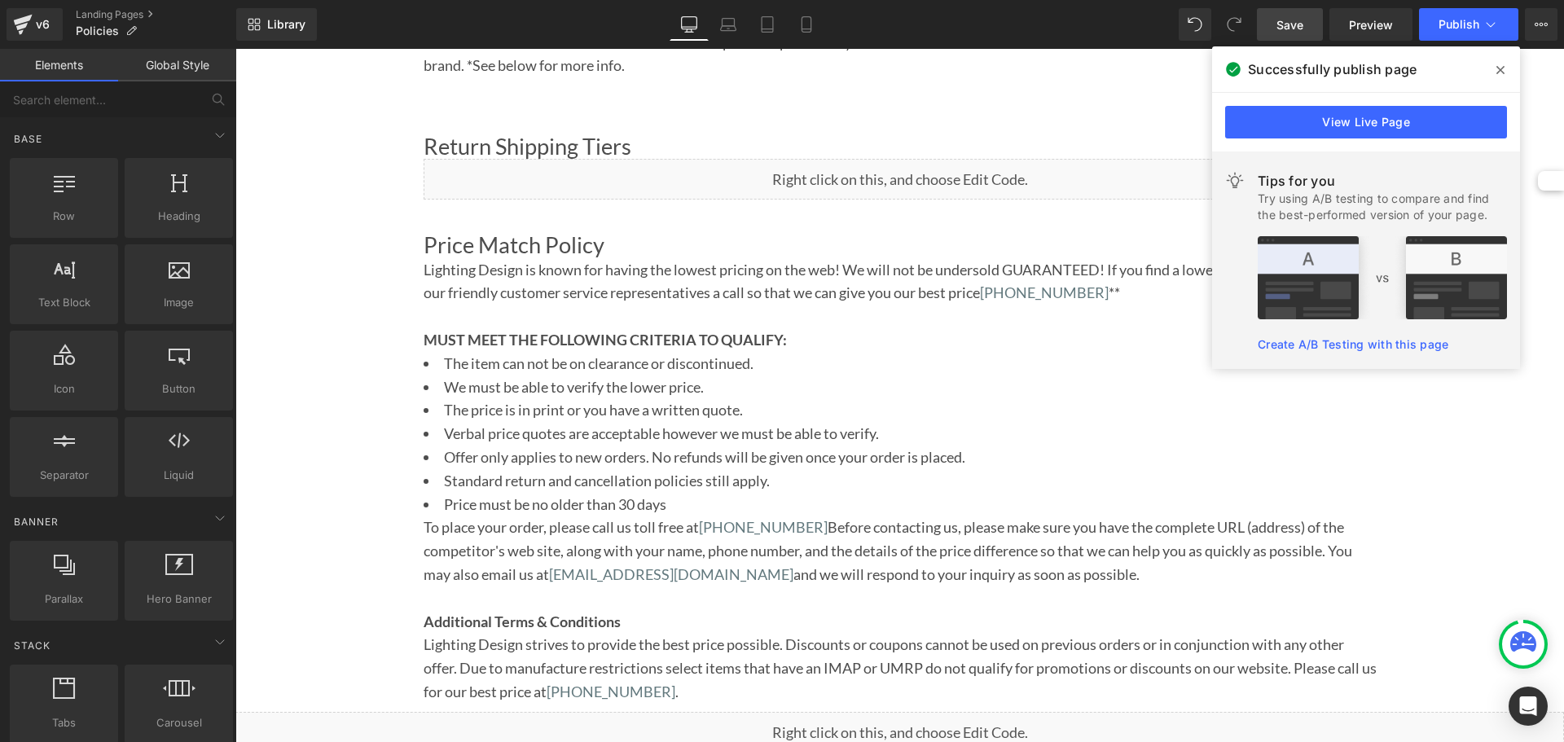
click at [1311, 23] on link "Save" at bounding box center [1290, 24] width 66 height 33
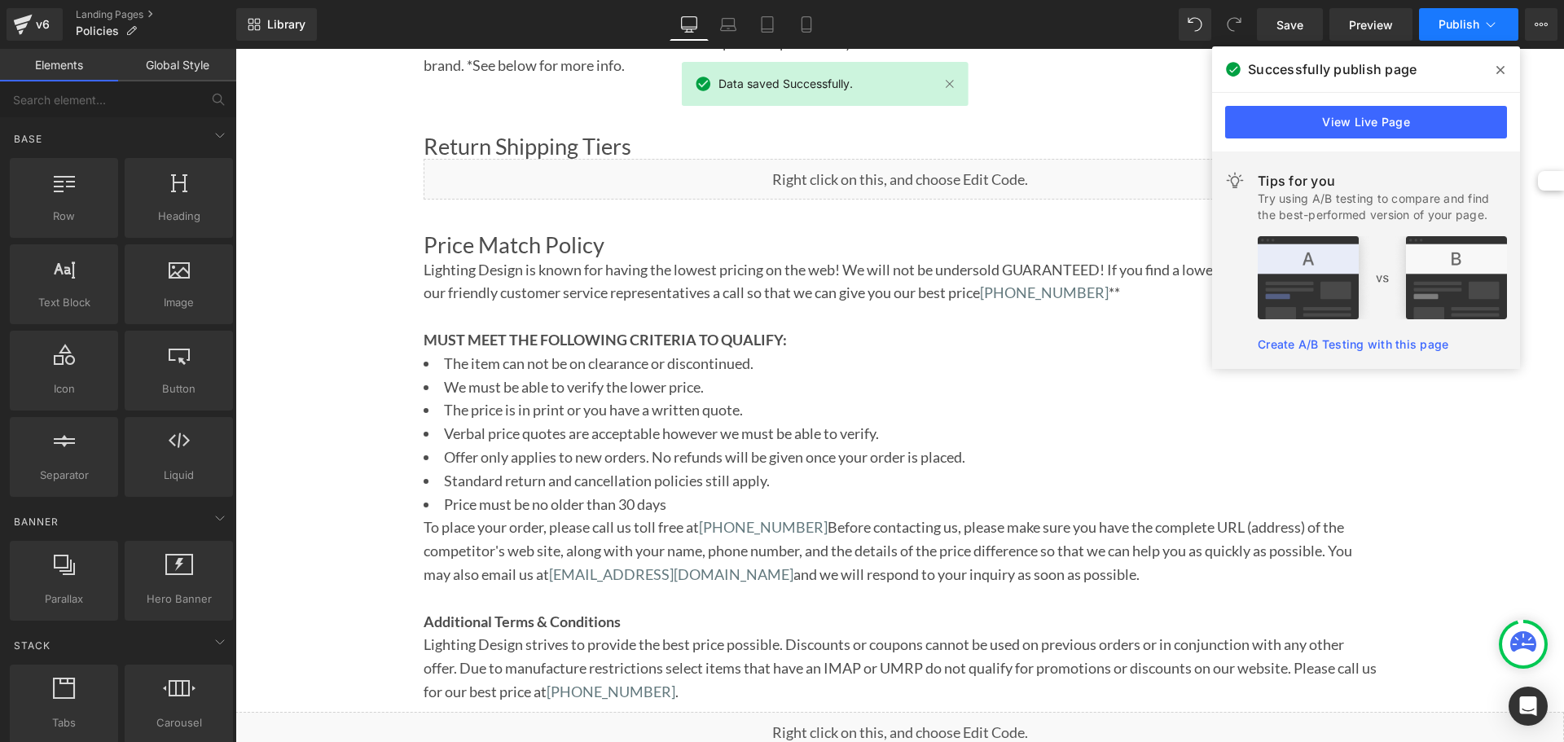
click at [1446, 29] on span "Publish" at bounding box center [1458, 24] width 41 height 13
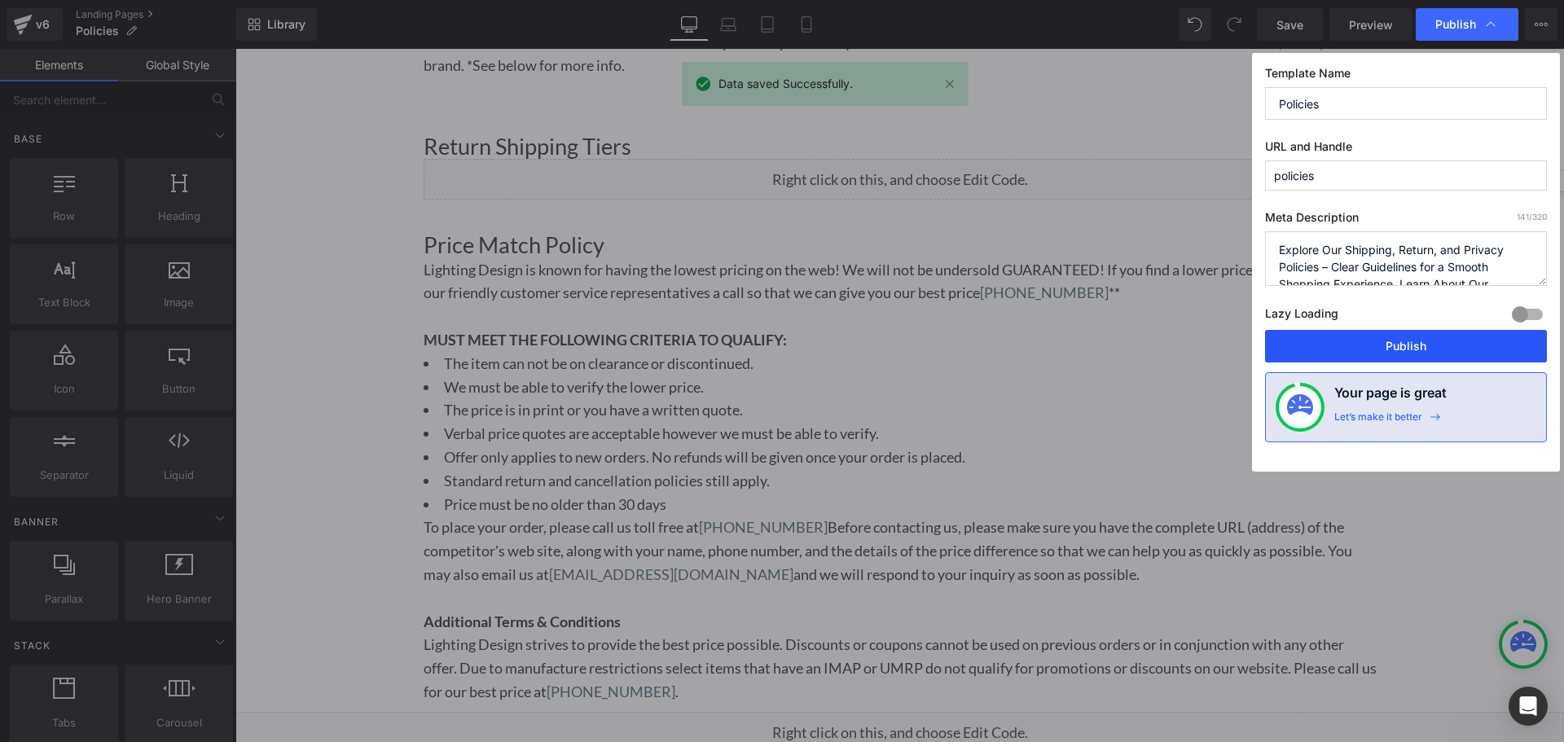
click at [1330, 350] on button "Publish" at bounding box center [1406, 346] width 282 height 33
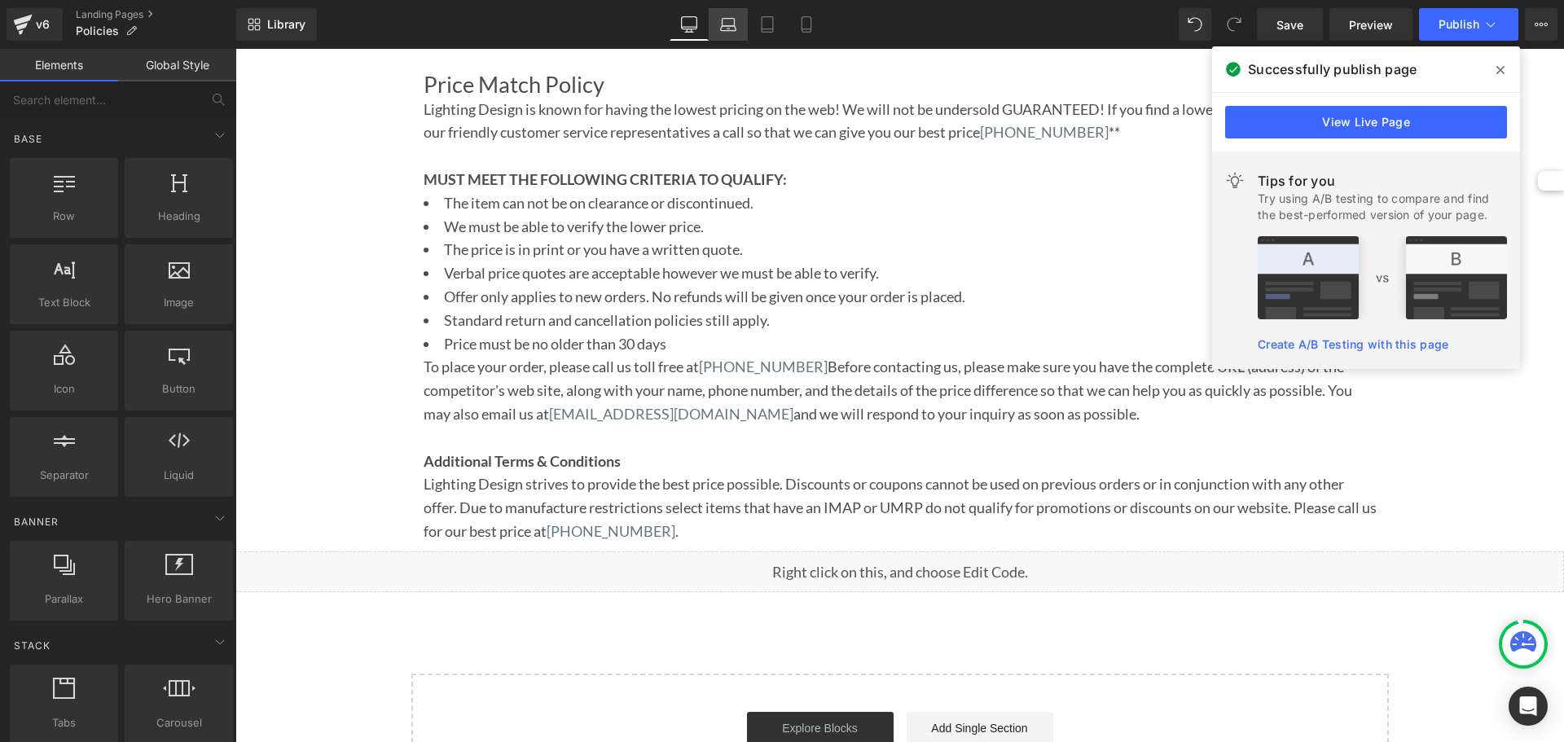
scroll to position [1692, 0]
